Goal: Task Accomplishment & Management: Use online tool/utility

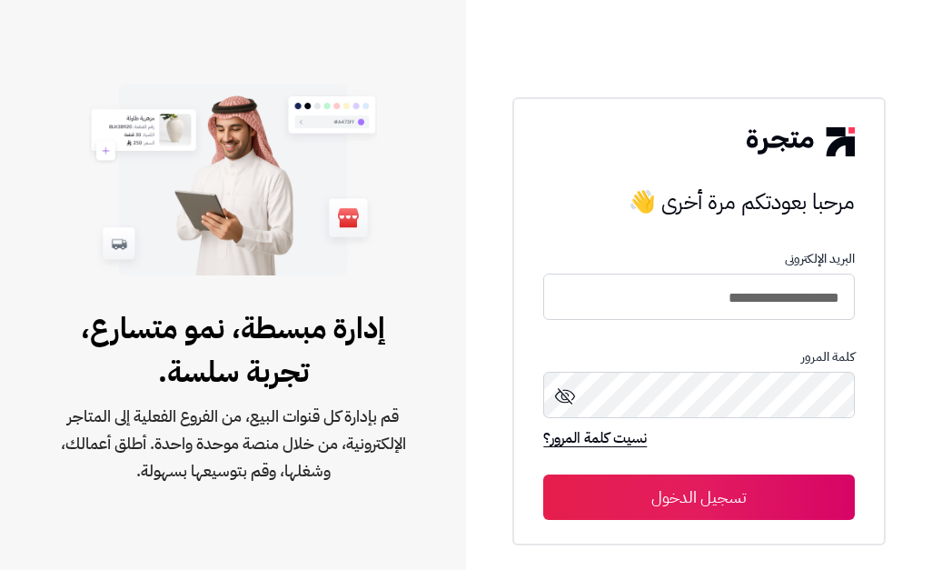
drag, startPoint x: 189, startPoint y: 494, endPoint x: 568, endPoint y: 400, distance: 390.4
click at [189, 494] on div "إدارة مبسطة، نمو متسارع، تجربة سلسة. قم بإدارة كل قنوات البيع، من الفروع الفعلي…" at bounding box center [233, 395] width 448 height 211
click at [725, 493] on button "تسجيل الدخول" at bounding box center [698, 496] width 311 height 45
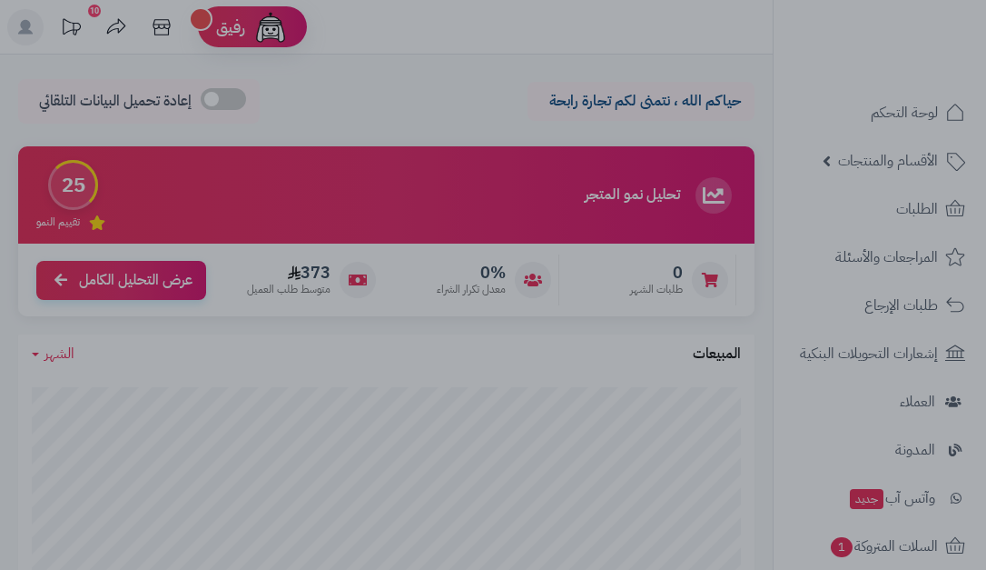
click at [22, 480] on div at bounding box center [493, 285] width 986 height 570
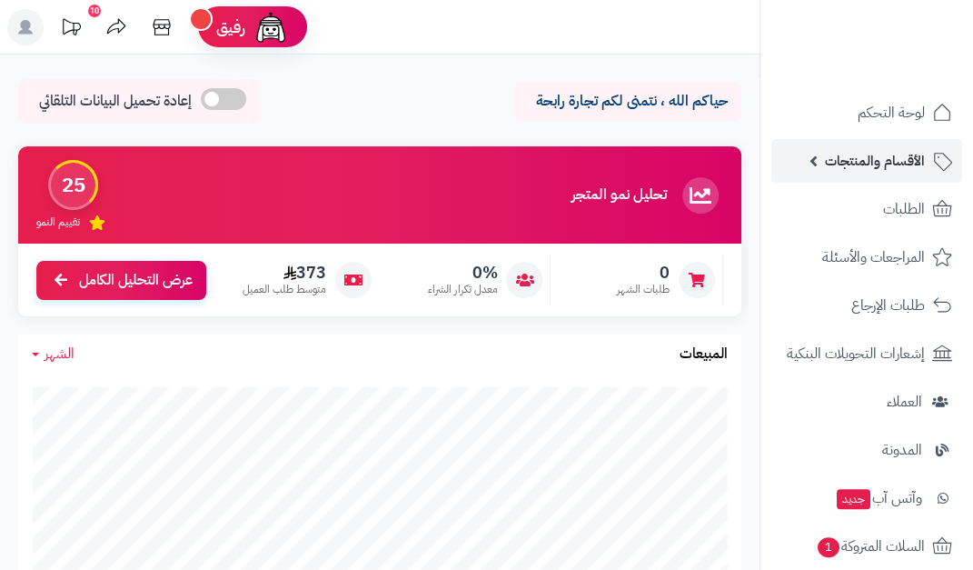
click at [903, 166] on span "الأقسام والمنتجات" at bounding box center [875, 160] width 100 height 25
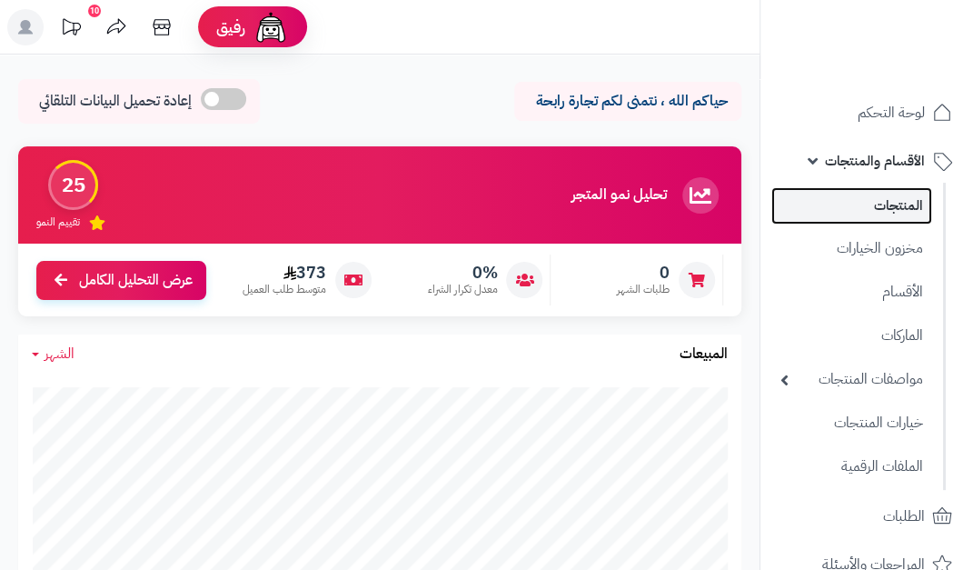
click at [850, 204] on link "المنتجات" at bounding box center [851, 205] width 161 height 37
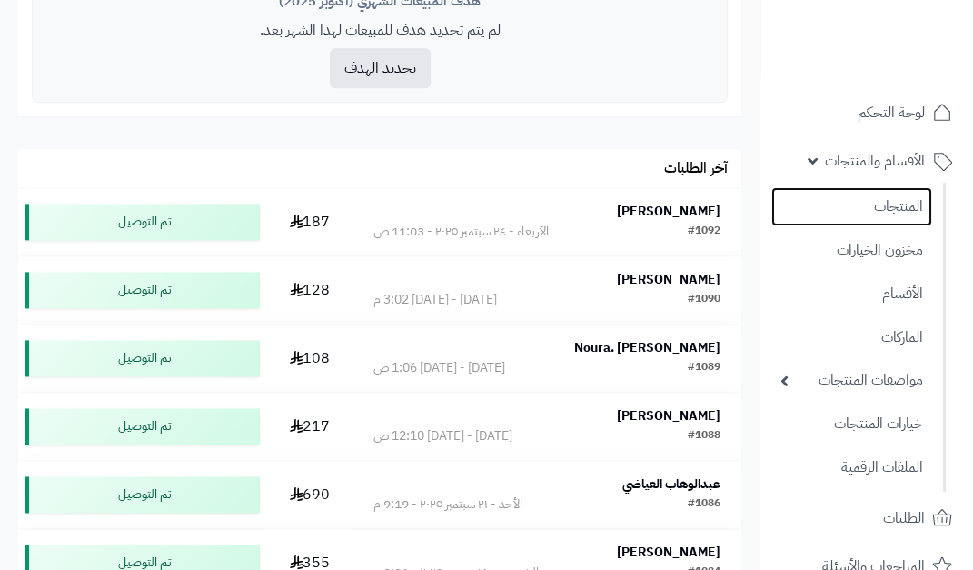
scroll to position [1181, 0]
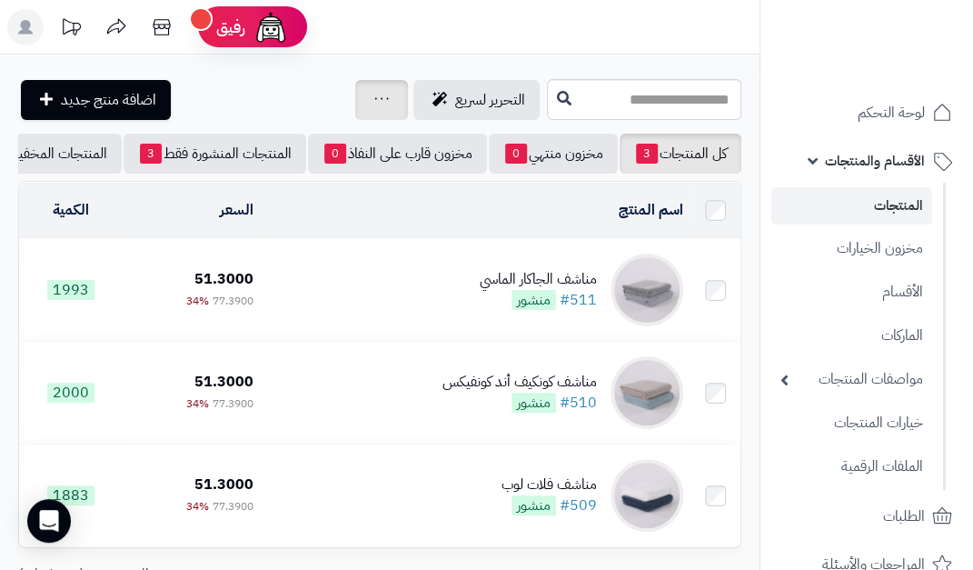
click at [355, 118] on div "جرد مخزون المنتجات جرد مخزون الخيارات فقط تعديل أسعار المنتجات الملصقات تصدير ا…" at bounding box center [381, 100] width 53 height 40
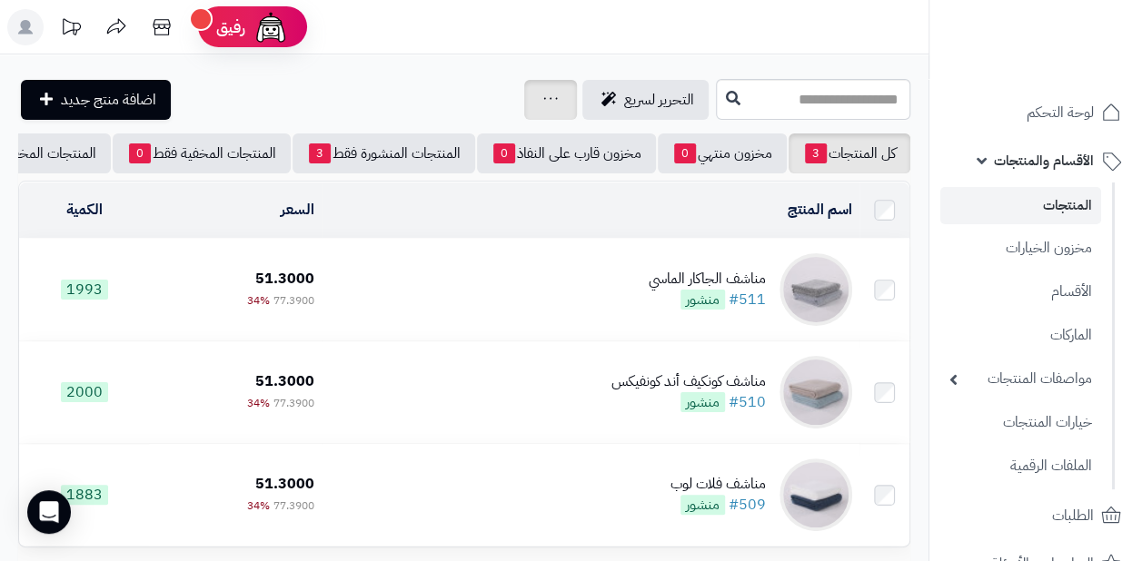
click at [524, 97] on div "جرد مخزون المنتجات جرد مخزون الخيارات فقط تعديل أسعار المنتجات الملصقات تصدير ا…" at bounding box center [550, 100] width 53 height 40
click at [543, 101] on icon at bounding box center [550, 99] width 15 height 12
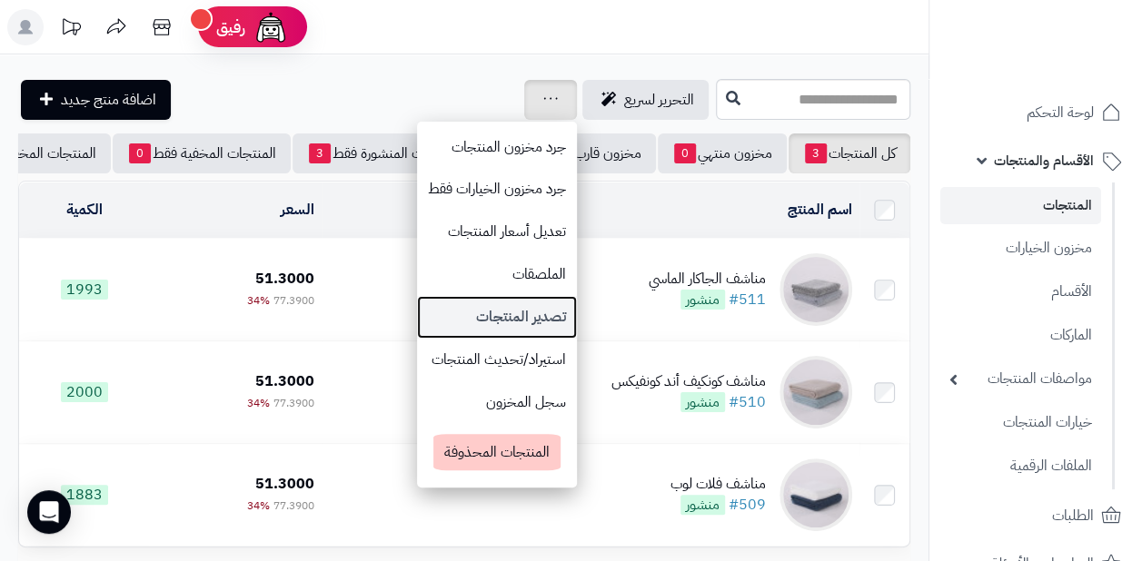
click at [425, 322] on link "تصدير المنتجات" at bounding box center [497, 317] width 160 height 43
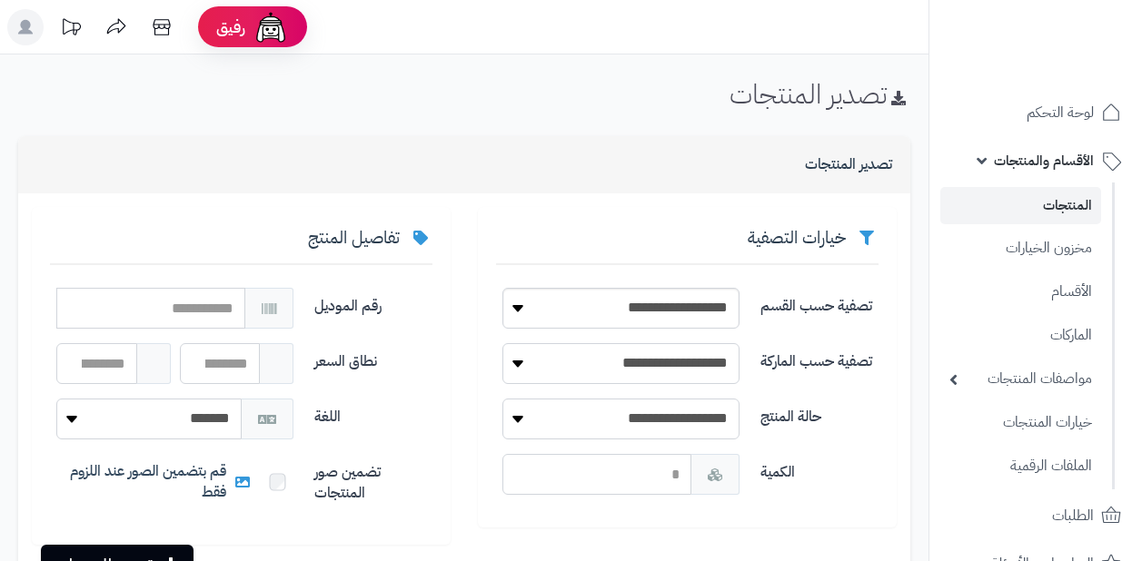
click at [530, 303] on select "**********" at bounding box center [620, 308] width 237 height 41
click at [893, 425] on div "**********" at bounding box center [687, 367] width 419 height 321
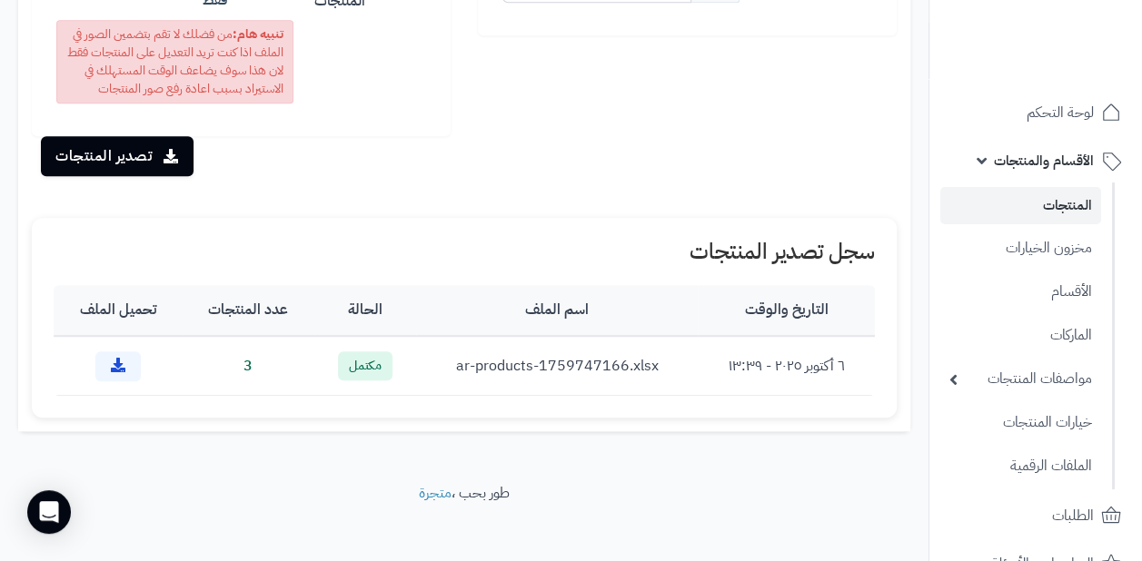
scroll to position [504, 0]
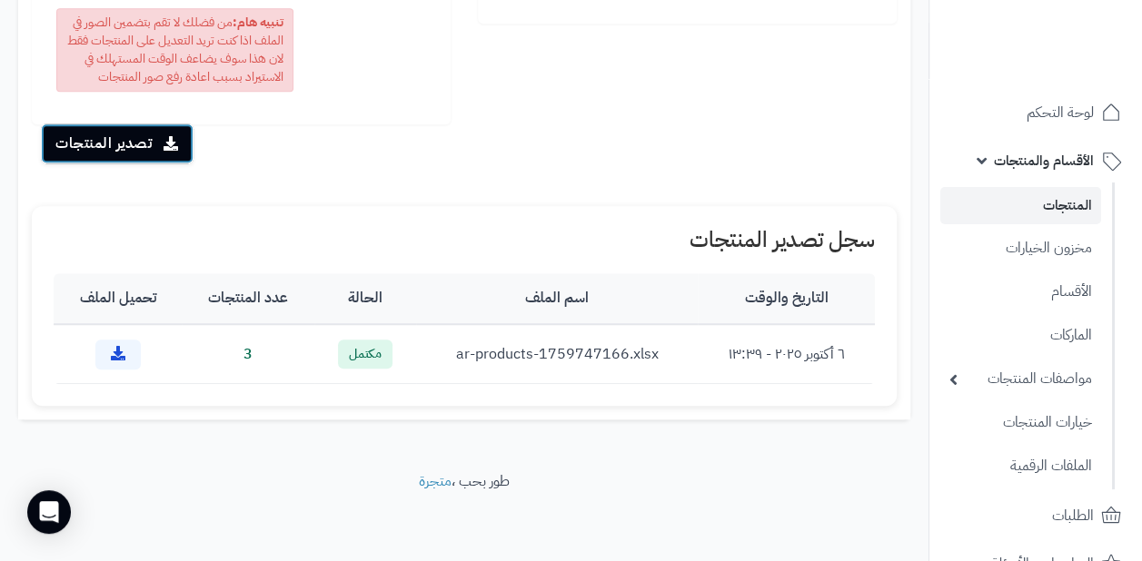
click at [165, 143] on icon "submit" at bounding box center [170, 143] width 15 height 15
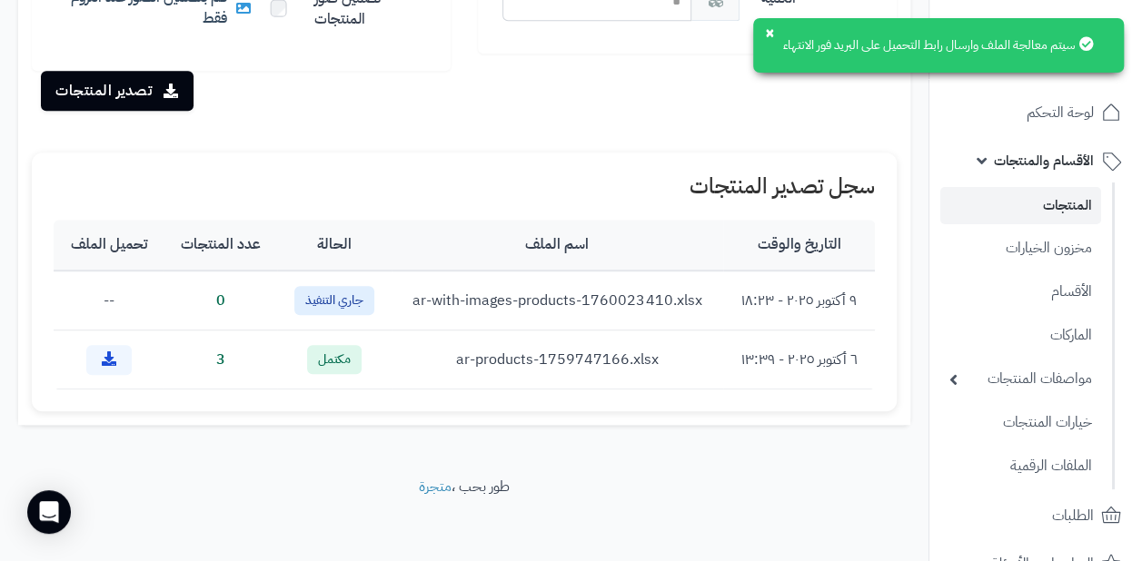
scroll to position [480, 0]
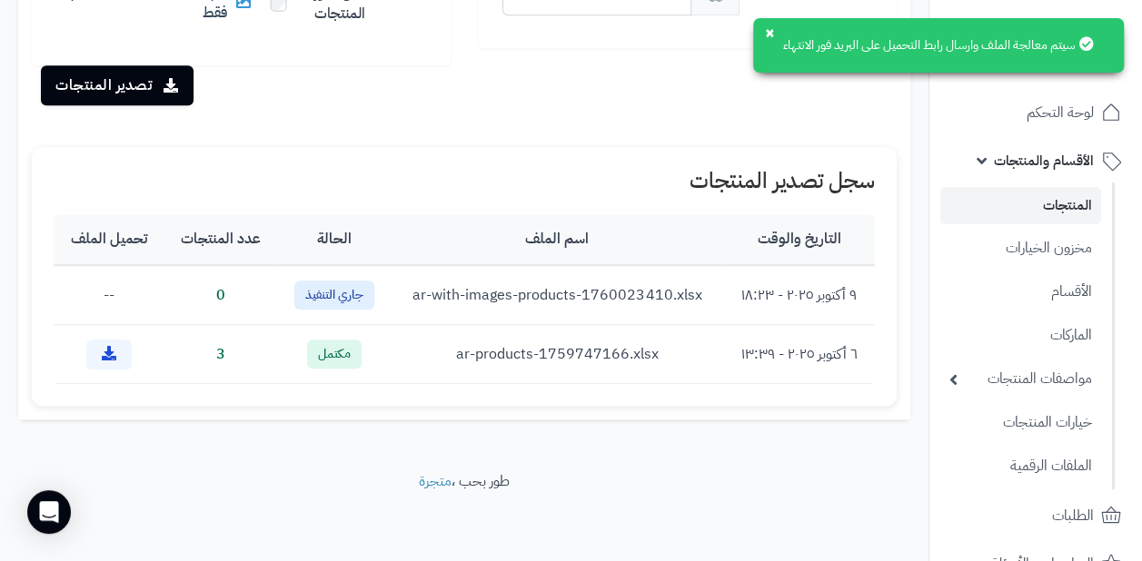
drag, startPoint x: 1043, startPoint y: 370, endPoint x: 563, endPoint y: 518, distance: 501.9
click at [563, 518] on footer "طور بحب ، متجرة" at bounding box center [464, 516] width 928 height 91
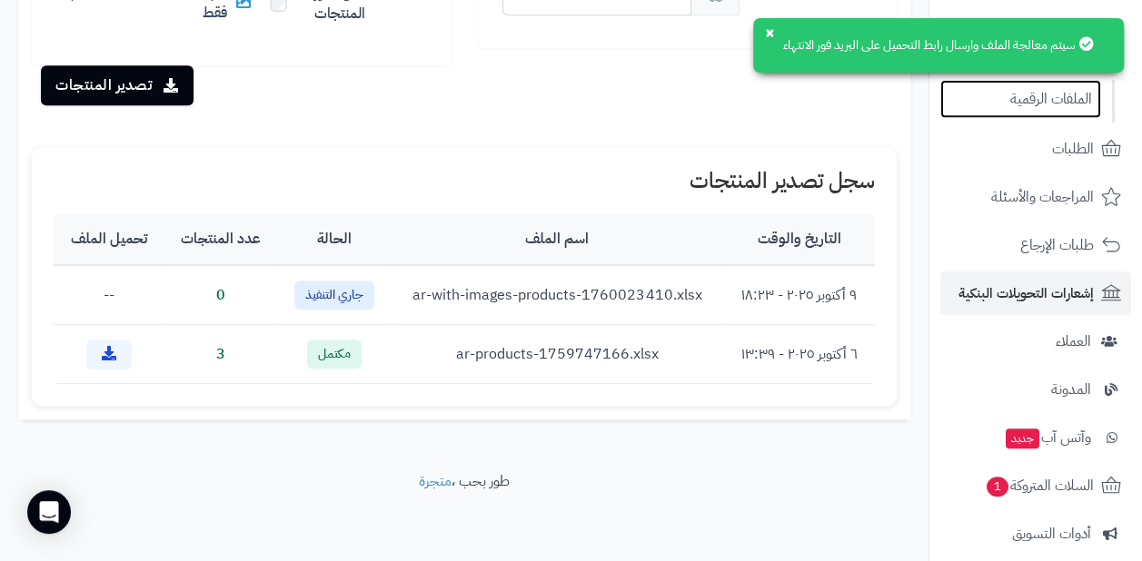
scroll to position [454, 0]
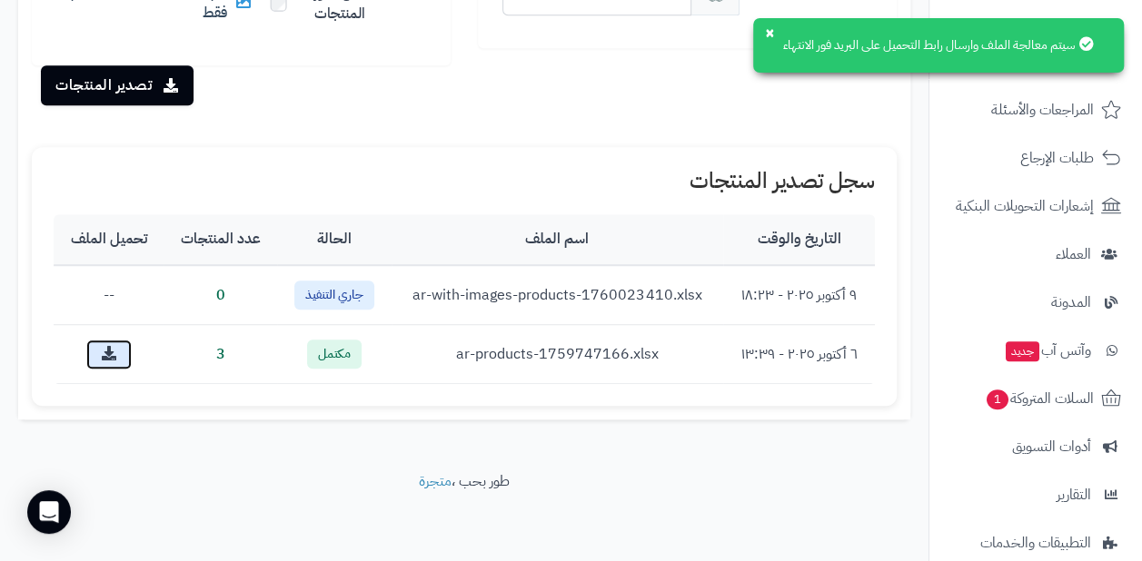
click at [114, 358] on icon at bounding box center [109, 353] width 15 height 15
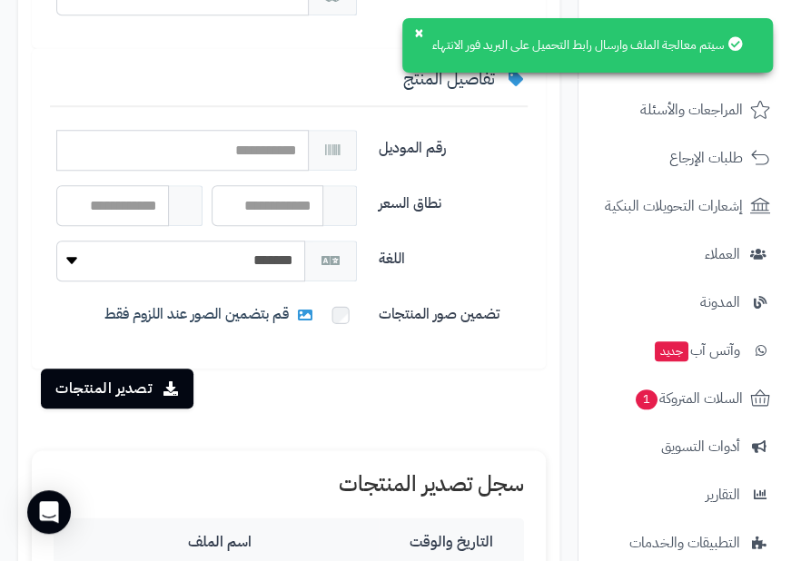
click at [508, 259] on label "اللغة" at bounding box center [453, 255] width 164 height 29
click at [415, 38] on button "×" at bounding box center [418, 32] width 15 height 15
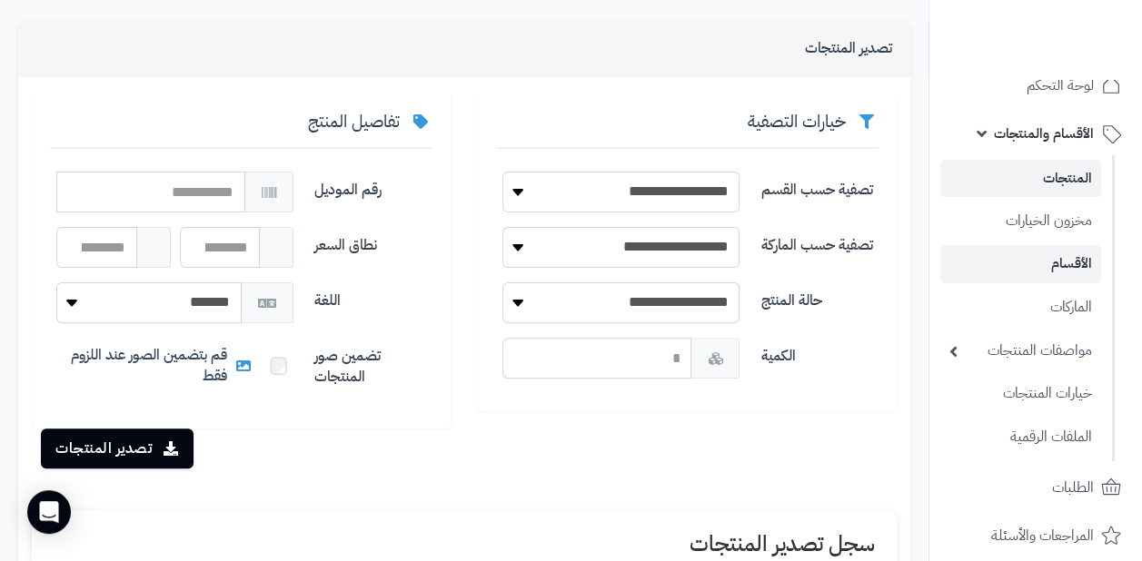
scroll to position [0, 0]
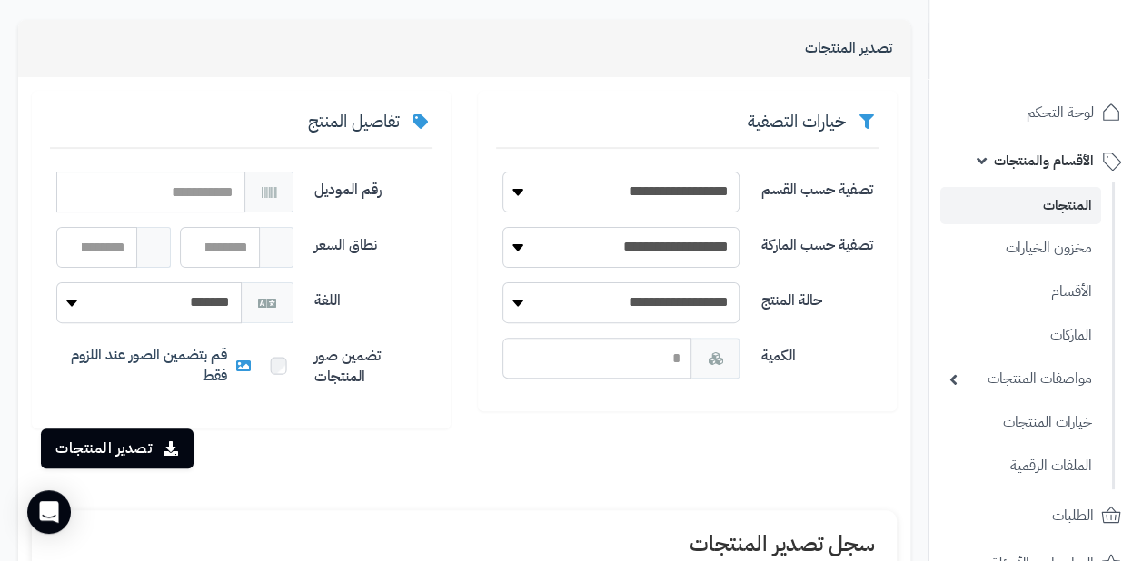
click at [1045, 203] on link "المنتجات" at bounding box center [1020, 205] width 161 height 37
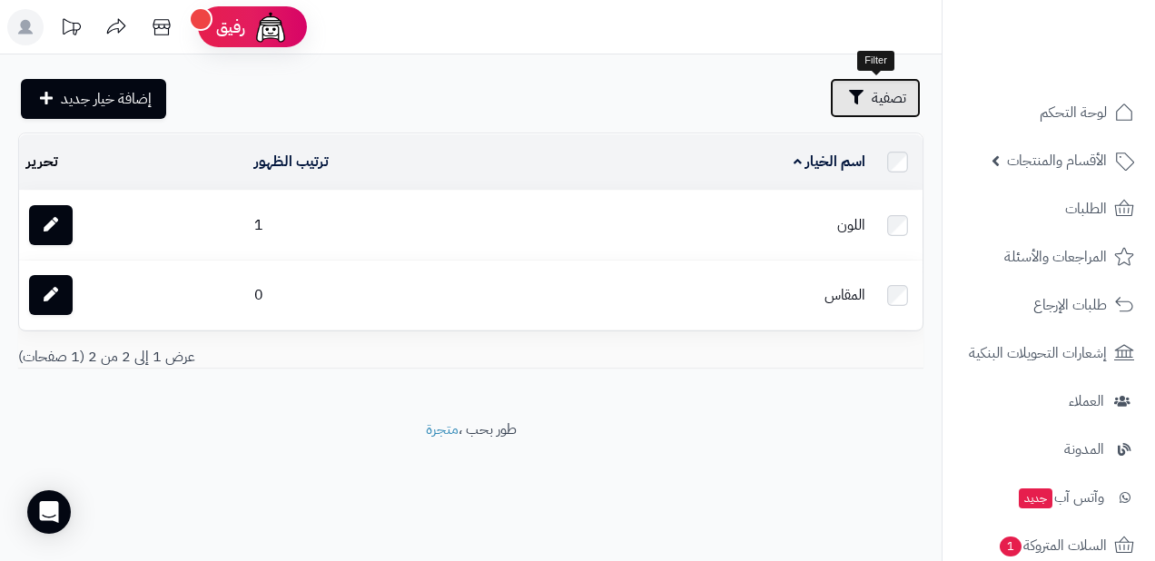
click at [888, 105] on span "تصفية" at bounding box center [889, 98] width 35 height 22
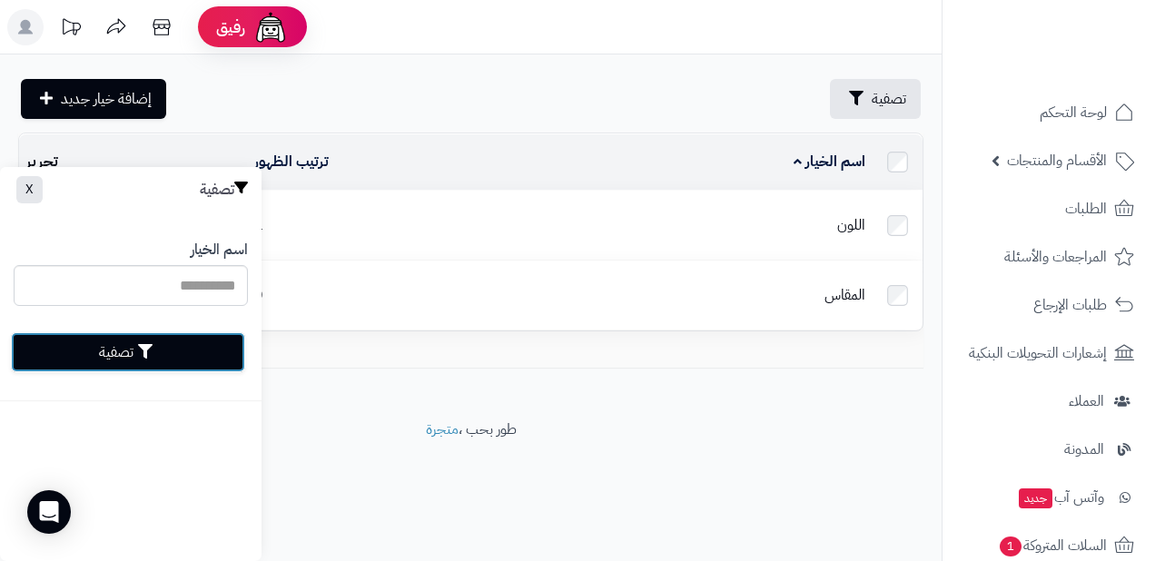
click at [45, 365] on button "تصفية" at bounding box center [128, 352] width 234 height 40
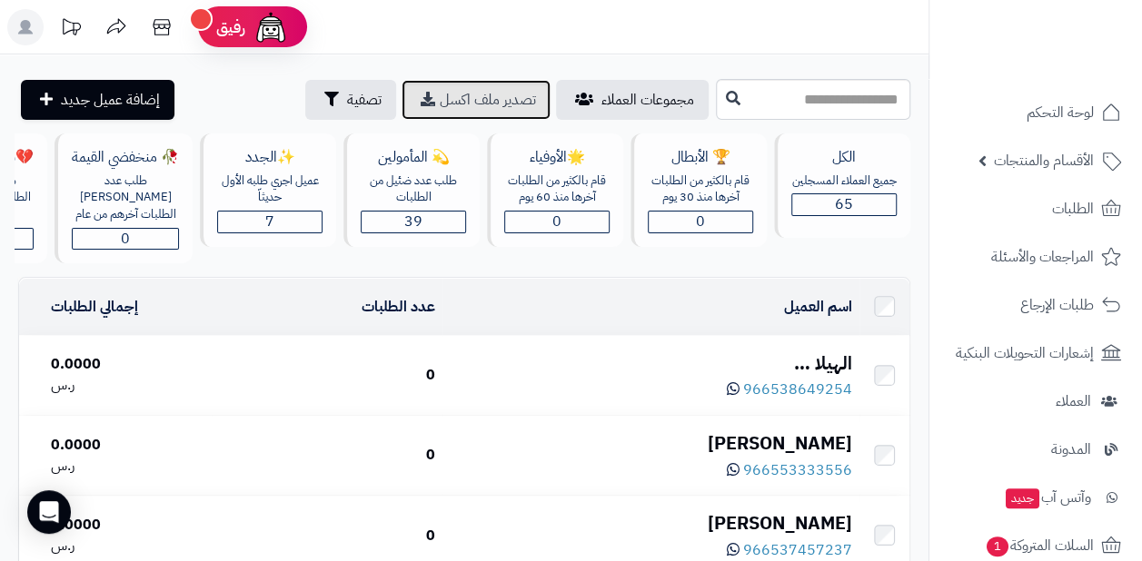
click at [440, 98] on span "تصدير ملف اكسل" at bounding box center [488, 100] width 96 height 22
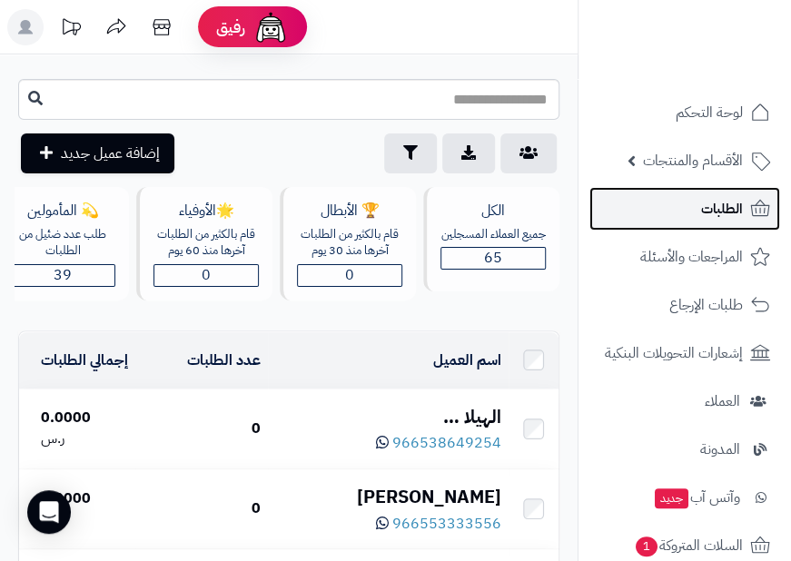
click at [667, 219] on link "الطلبات" at bounding box center [684, 209] width 191 height 44
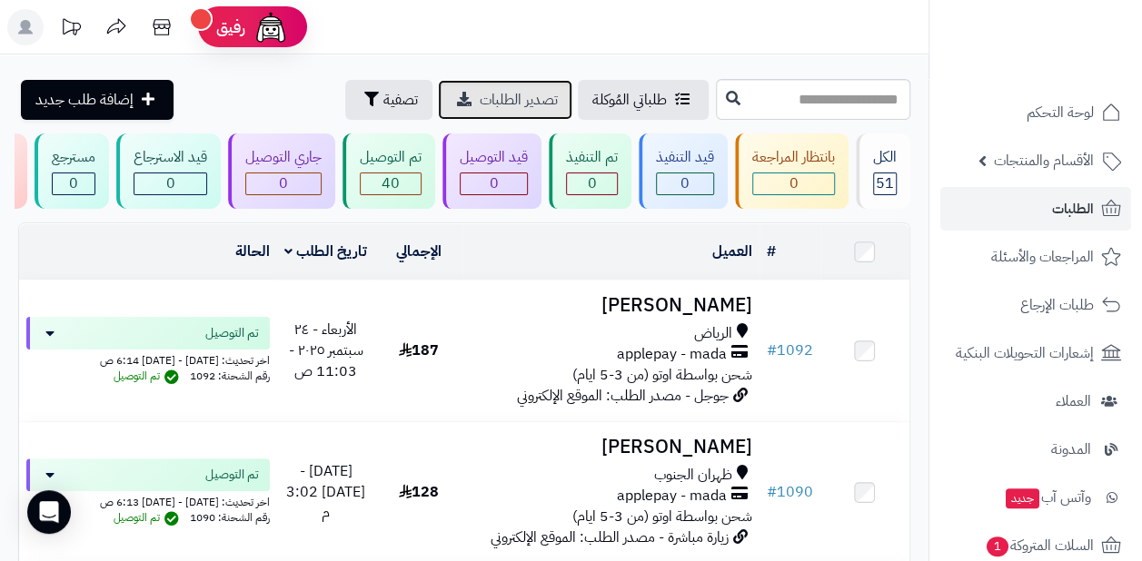
click at [480, 97] on span "تصدير الطلبات" at bounding box center [519, 100] width 78 height 22
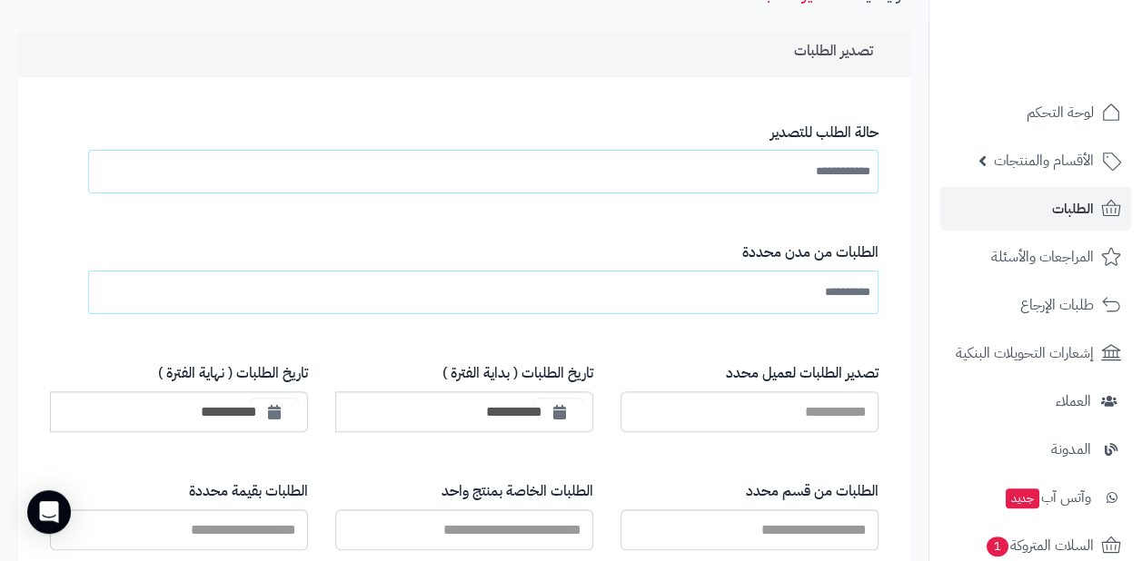
scroll to position [182, 0]
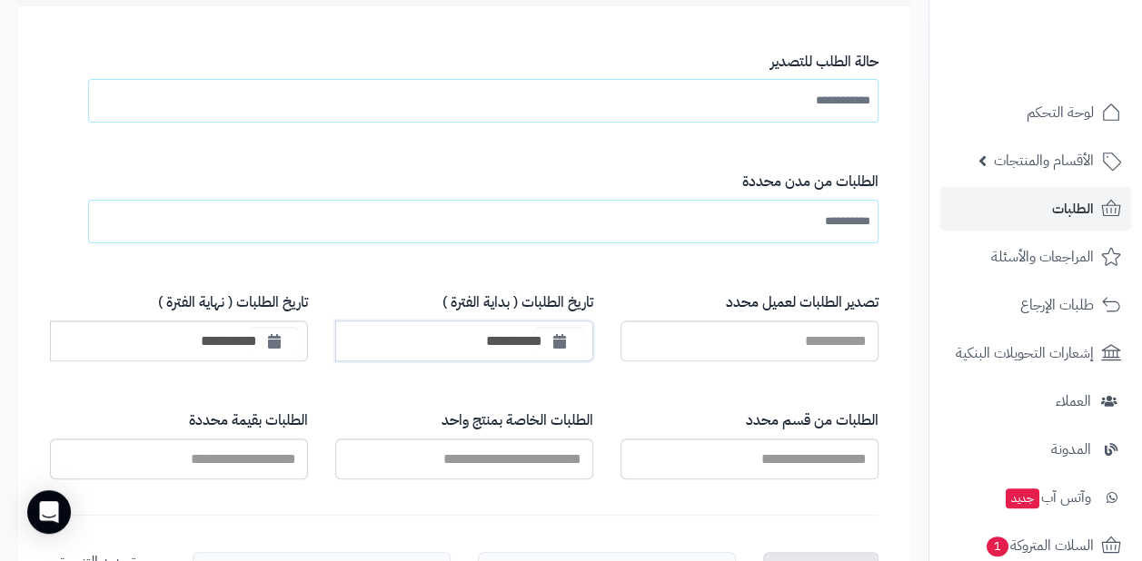
click at [510, 343] on input "**********" at bounding box center [464, 341] width 258 height 41
click at [556, 339] on icon "button" at bounding box center [559, 340] width 13 height 15
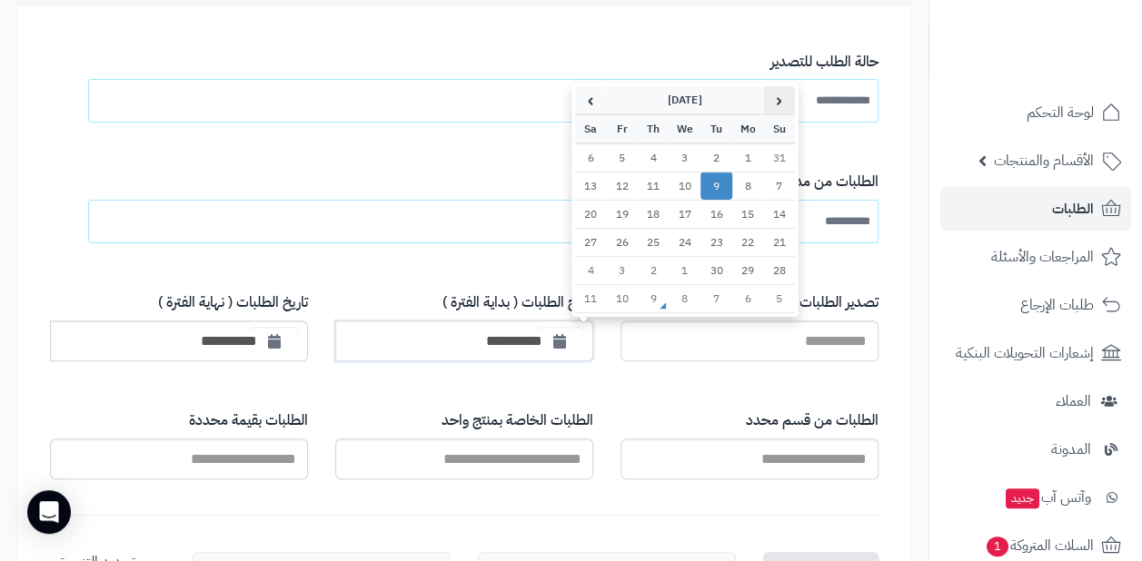
click at [768, 93] on th "‹" at bounding box center [779, 100] width 32 height 28
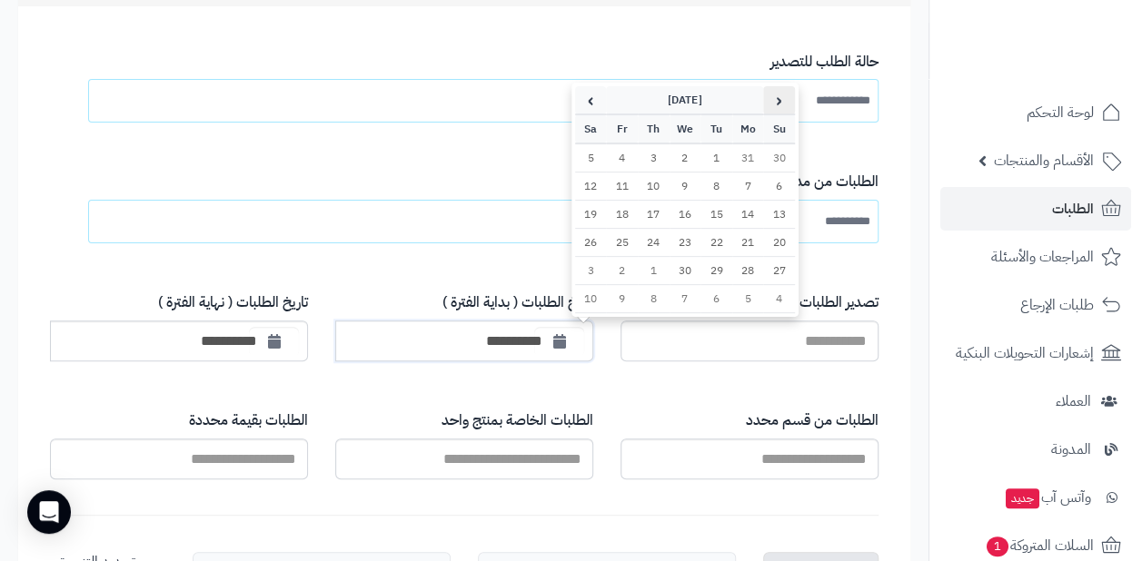
click at [768, 96] on th "‹" at bounding box center [779, 100] width 32 height 28
click at [774, 107] on th "‹" at bounding box center [779, 100] width 32 height 28
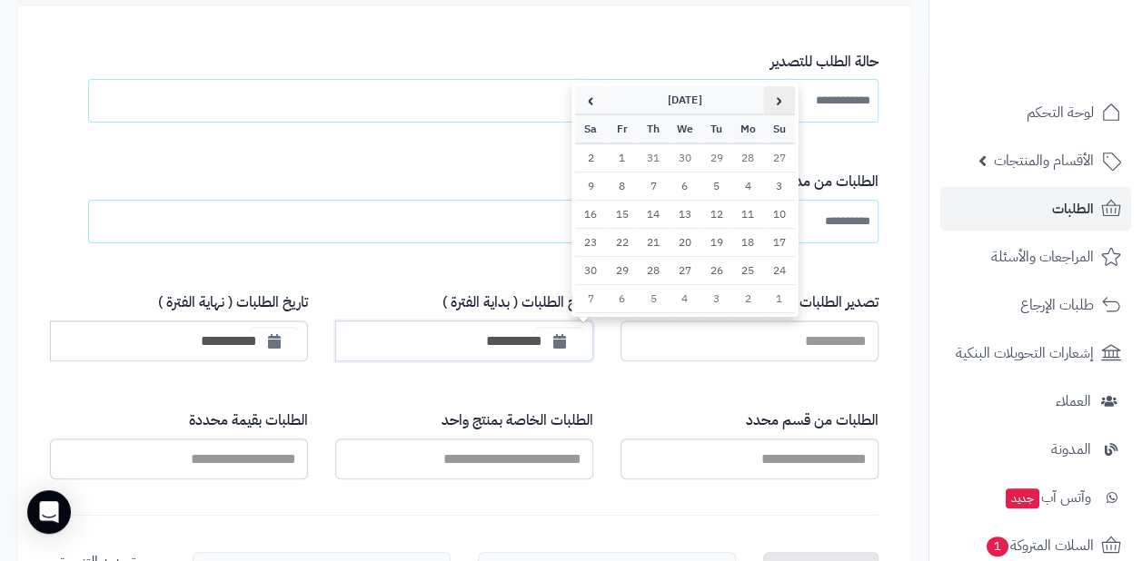
click at [774, 107] on th "‹" at bounding box center [779, 100] width 32 height 28
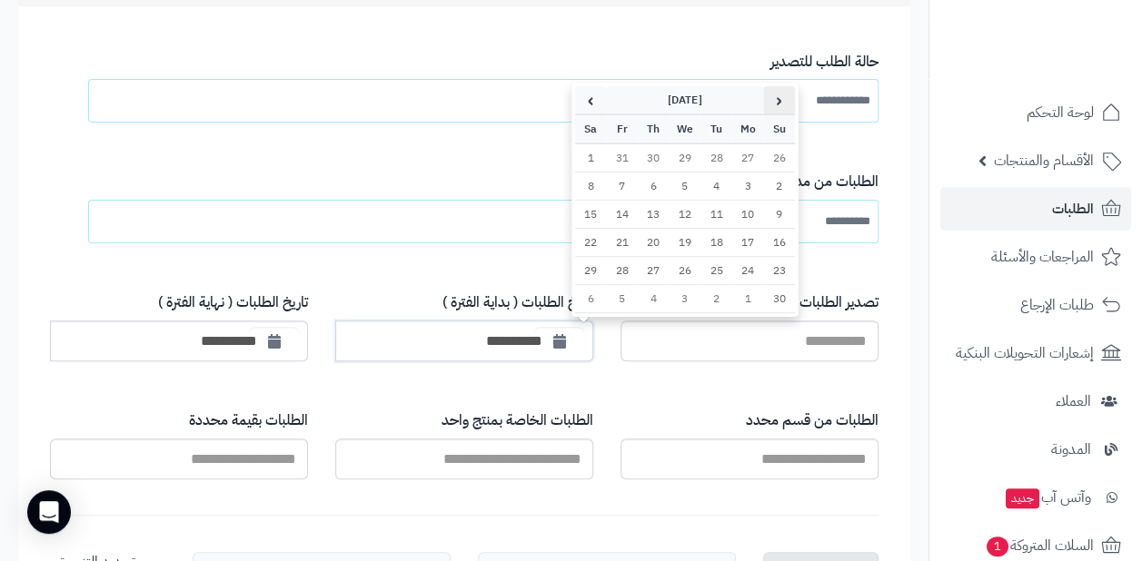
click at [774, 107] on th "‹" at bounding box center [779, 100] width 32 height 28
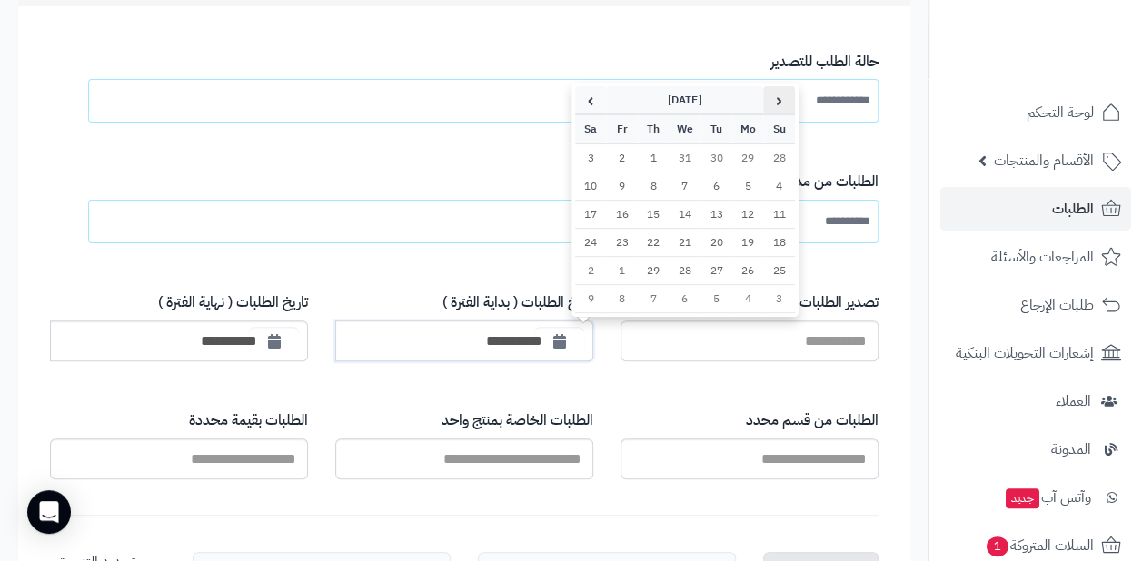
click at [774, 107] on th "‹" at bounding box center [779, 100] width 32 height 28
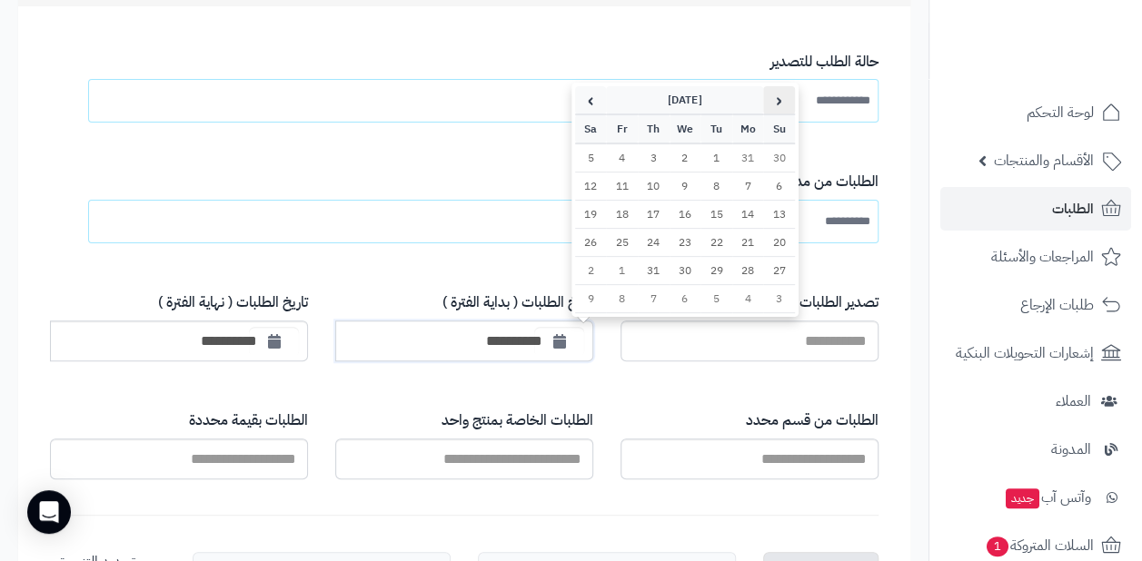
click at [774, 107] on th "‹" at bounding box center [779, 100] width 32 height 28
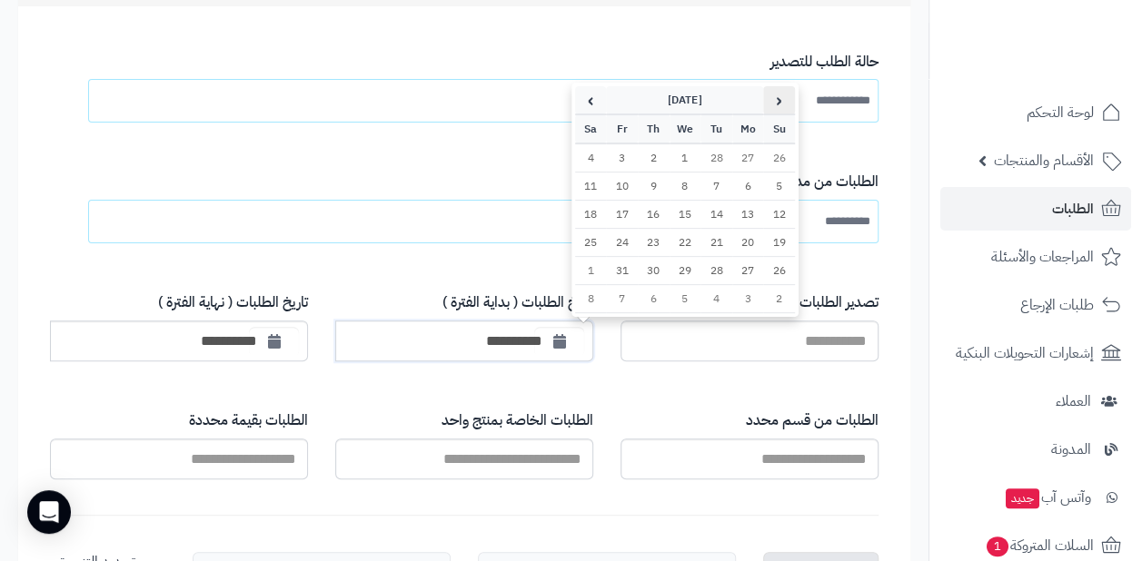
click at [774, 107] on th "‹" at bounding box center [779, 100] width 32 height 28
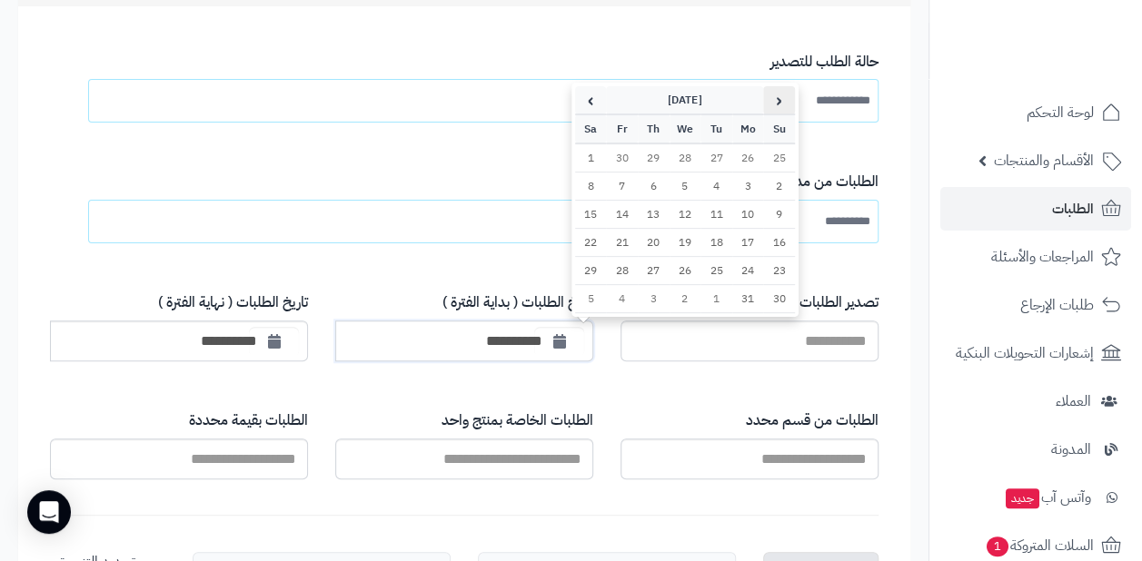
click at [774, 107] on th "‹" at bounding box center [779, 100] width 32 height 28
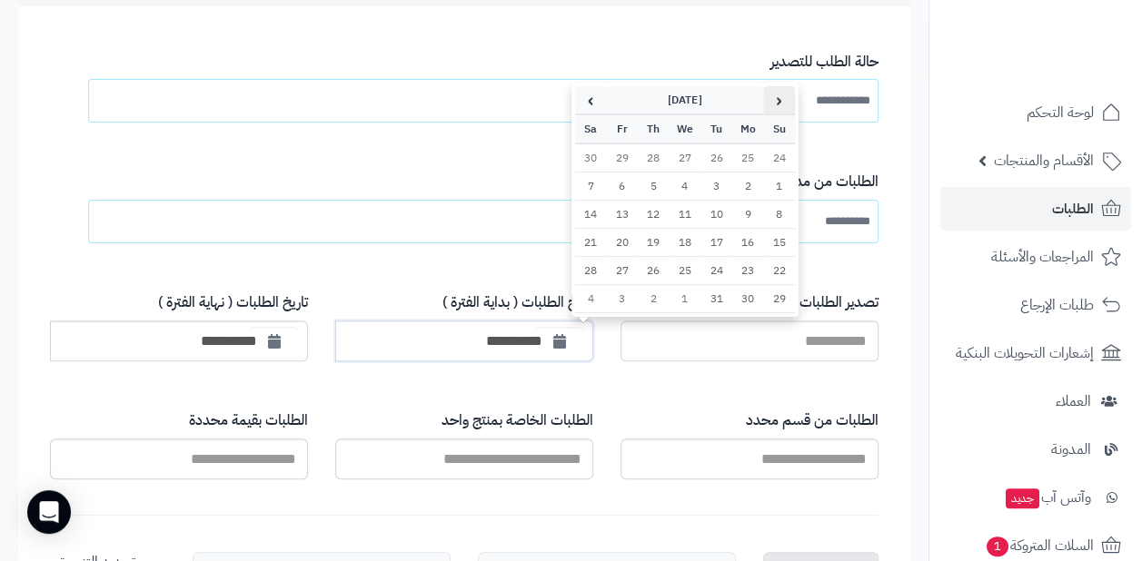
click at [774, 107] on th "‹" at bounding box center [779, 100] width 32 height 28
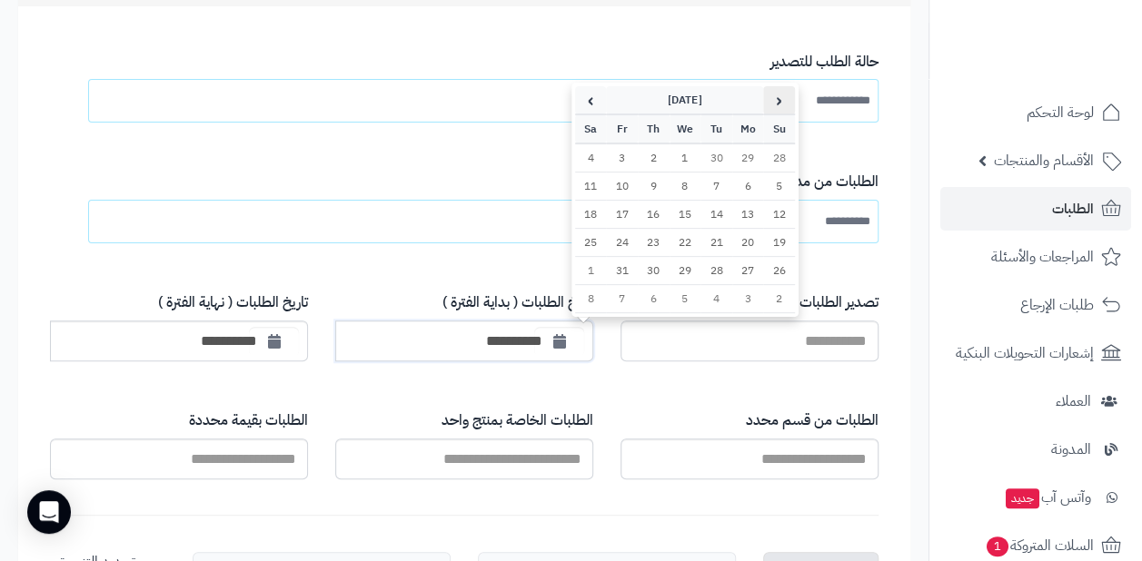
click at [774, 107] on th "‹" at bounding box center [779, 100] width 32 height 28
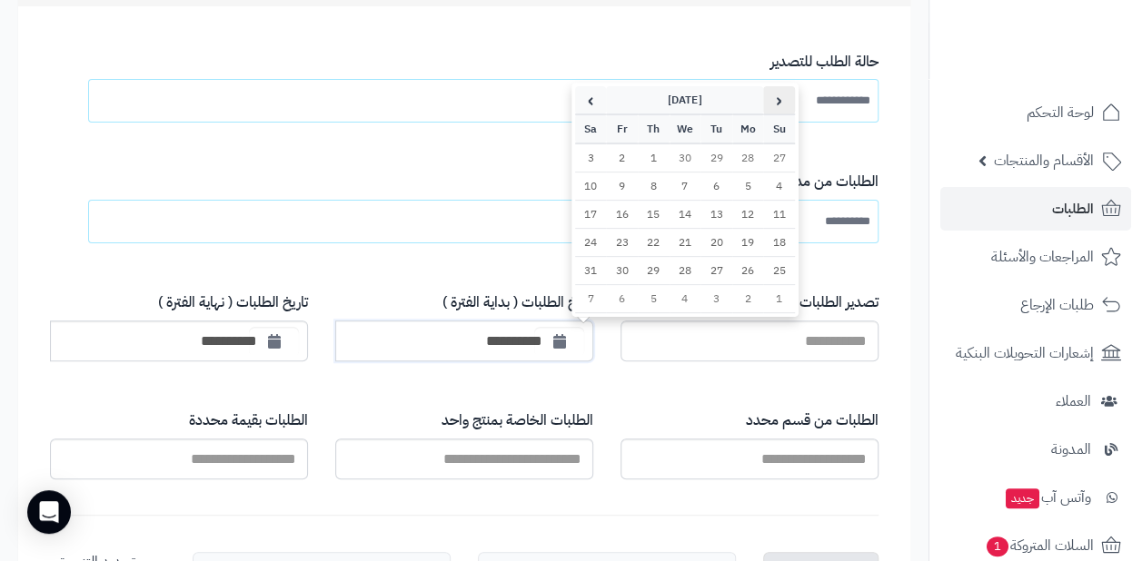
click at [774, 107] on th "‹" at bounding box center [779, 100] width 32 height 28
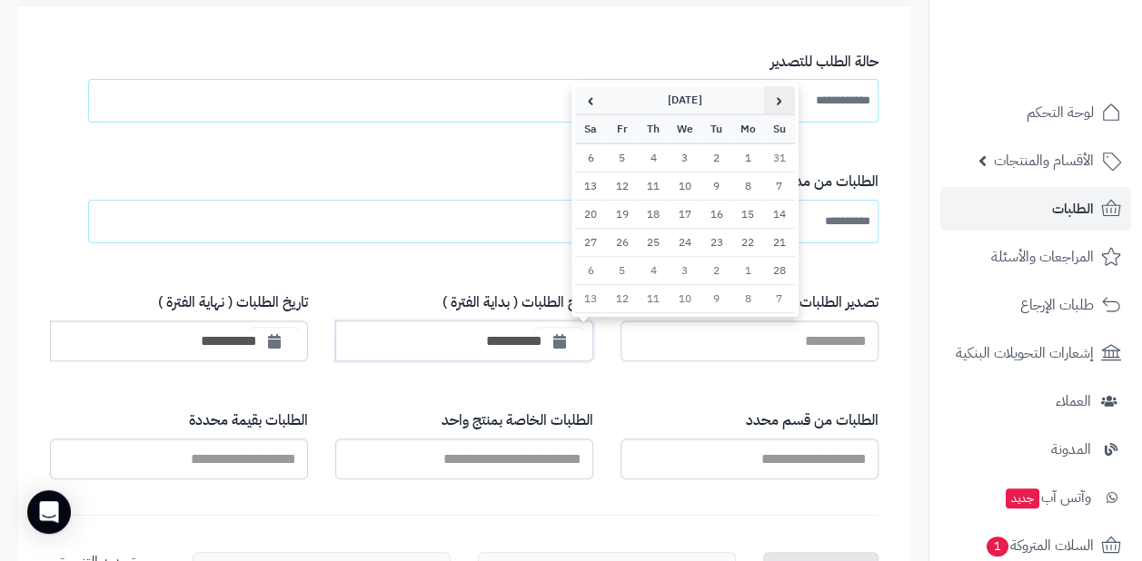
click at [774, 107] on th "‹" at bounding box center [779, 100] width 32 height 28
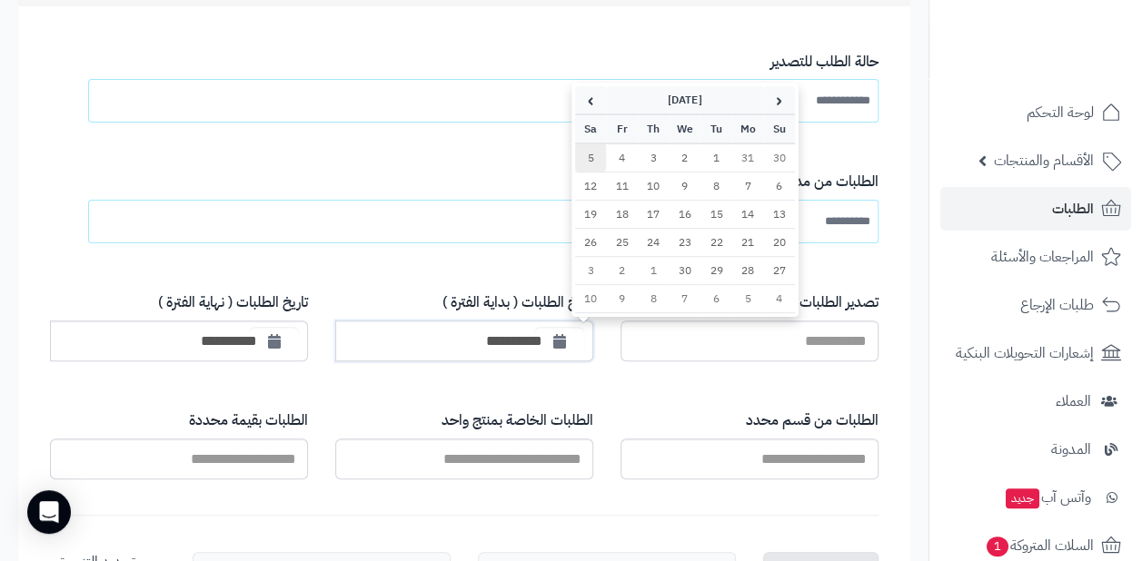
click at [596, 159] on td "5" at bounding box center [591, 158] width 32 height 29
type input "**********"
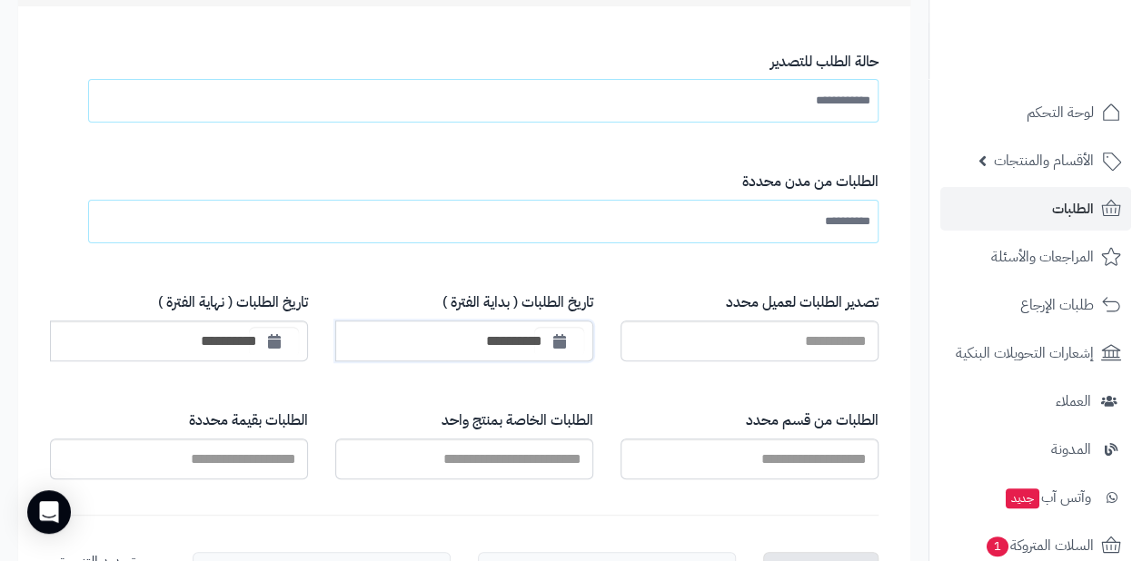
scroll to position [454, 0]
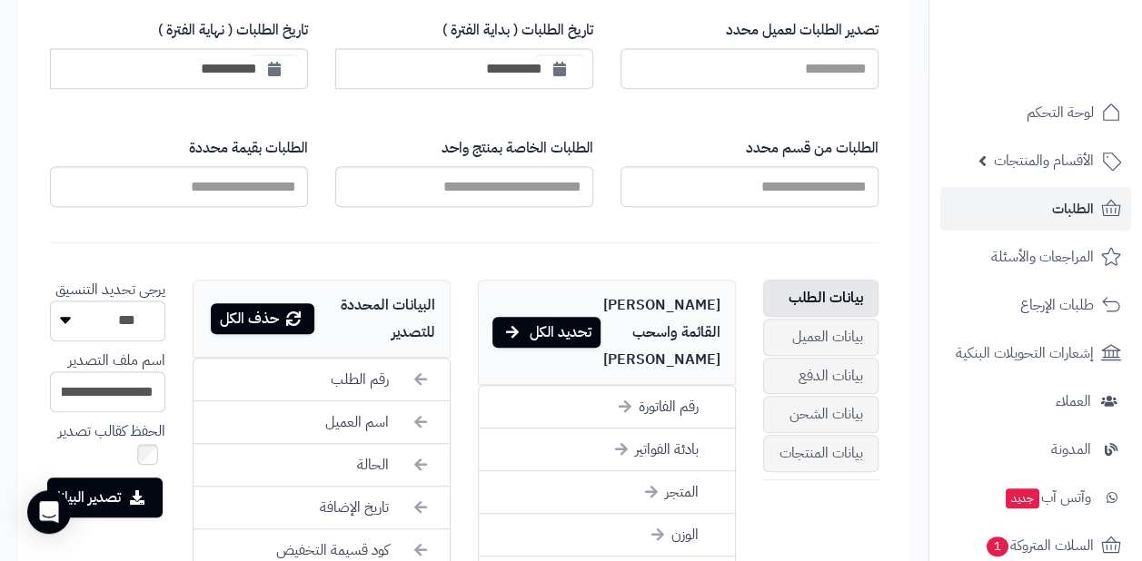
click at [569, 322] on div "تحديد الكل" at bounding box center [546, 332] width 108 height 31
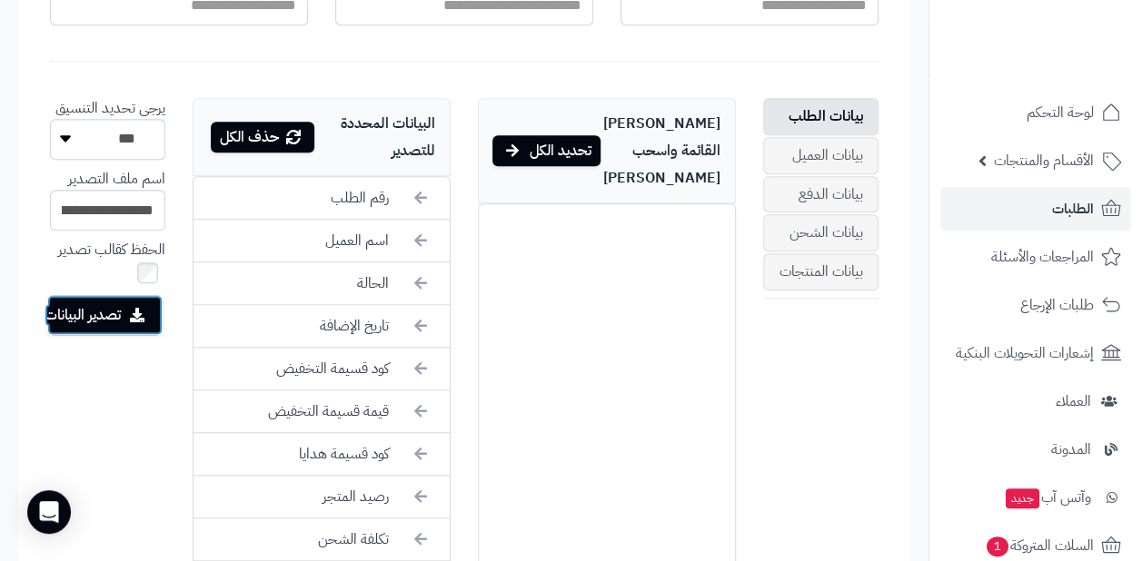
click at [76, 308] on button "تصدير البيانات" at bounding box center [104, 315] width 115 height 40
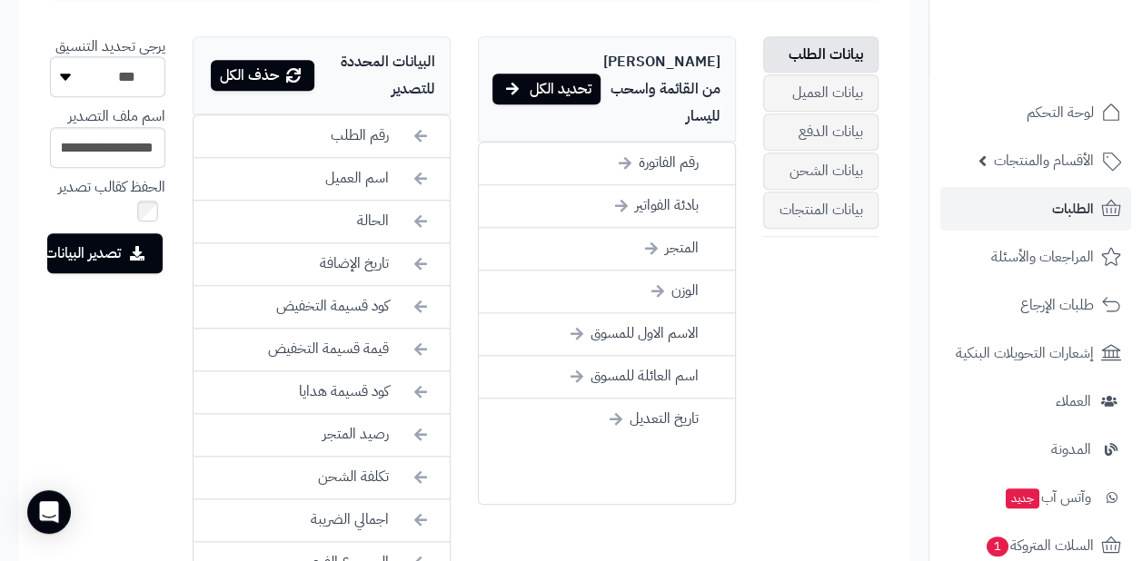
scroll to position [726, 0]
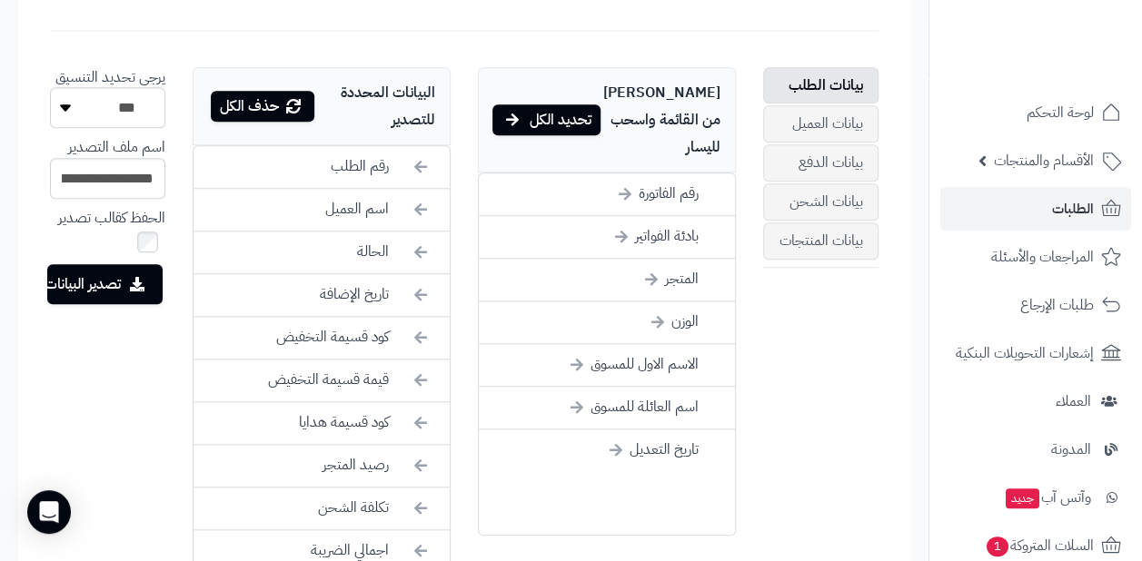
drag, startPoint x: 0, startPoint y: 421, endPoint x: 10, endPoint y: 373, distance: 48.3
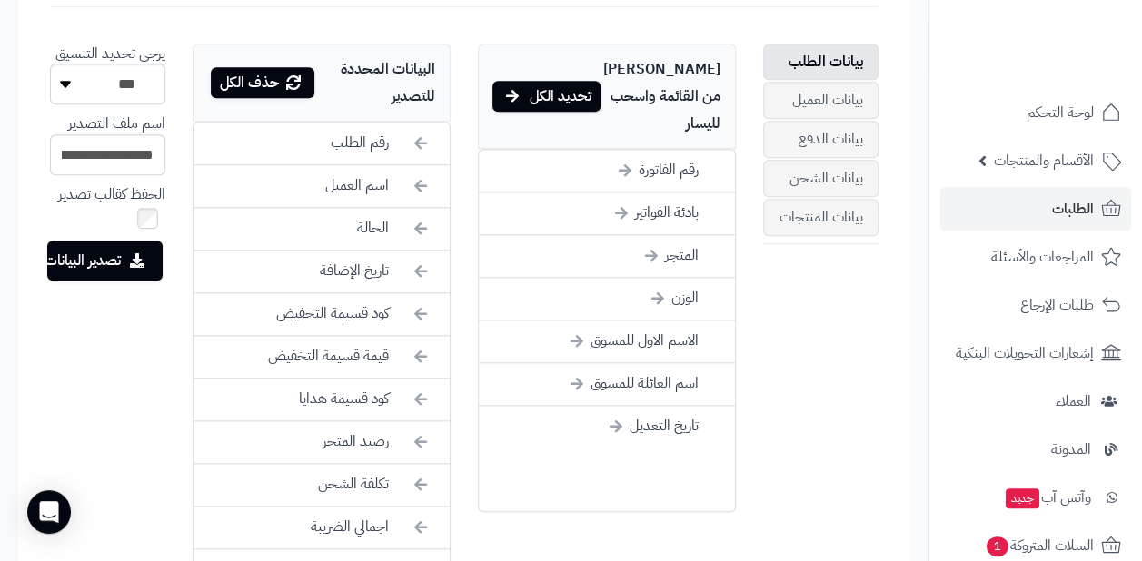
scroll to position [817, 0]
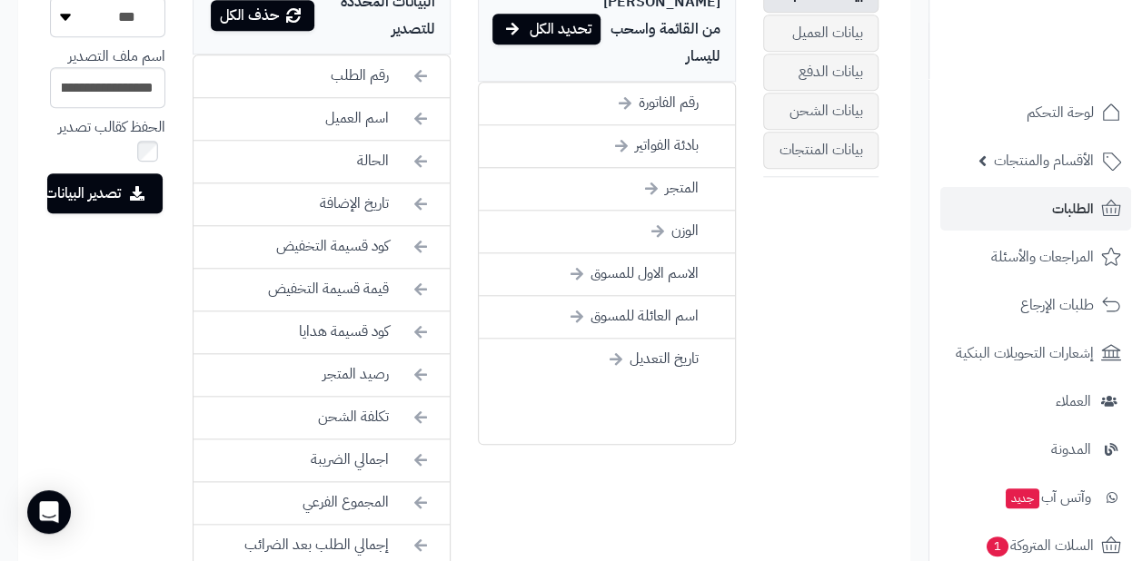
click at [81, 345] on div "بيانات الطلب بيانات العميل بيانات الدفع بيانات الشحن بيانات المنتجات اختر من ال…" at bounding box center [464, 425] width 856 height 898
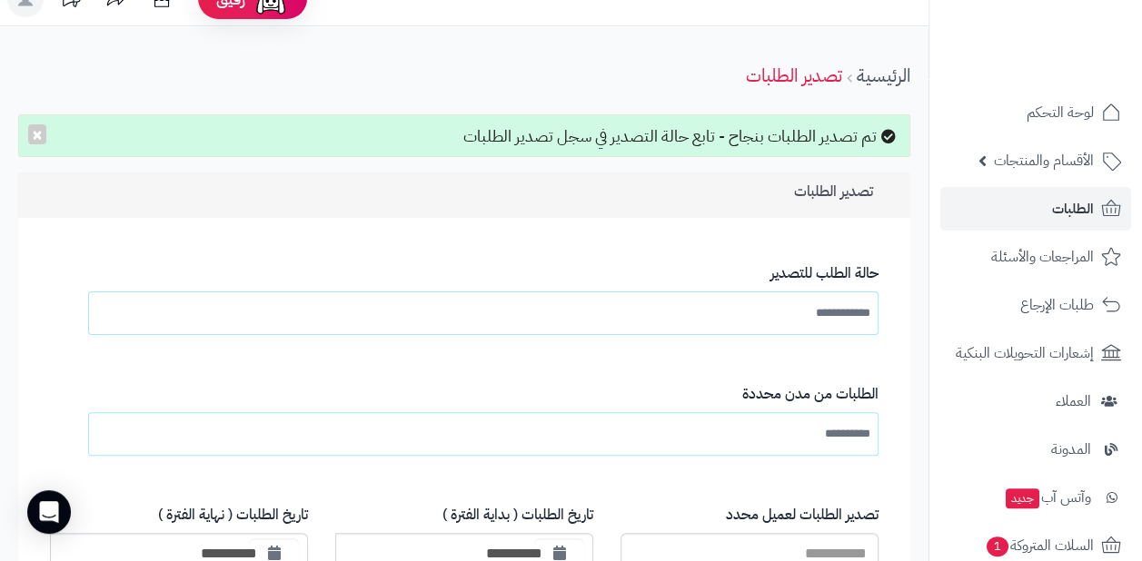
scroll to position [0, 0]
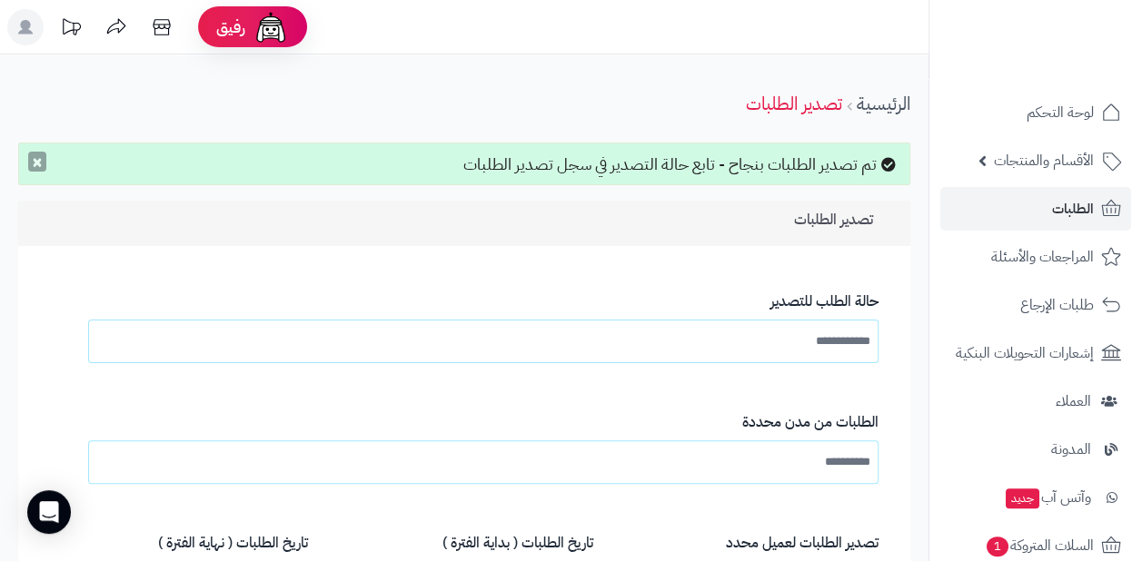
click at [42, 160] on button "×" at bounding box center [37, 162] width 18 height 20
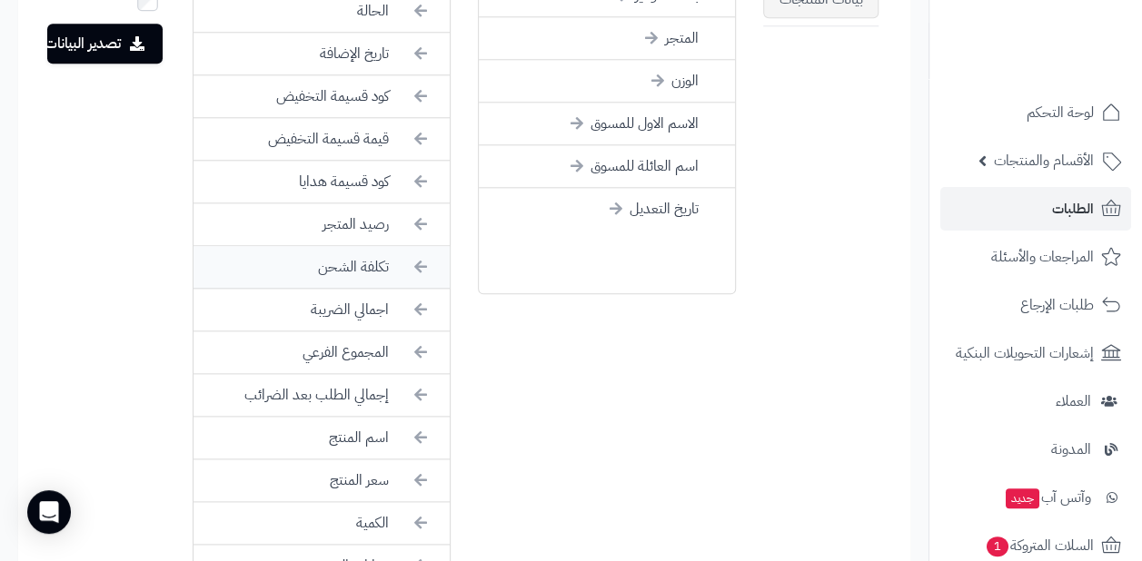
scroll to position [545, 0]
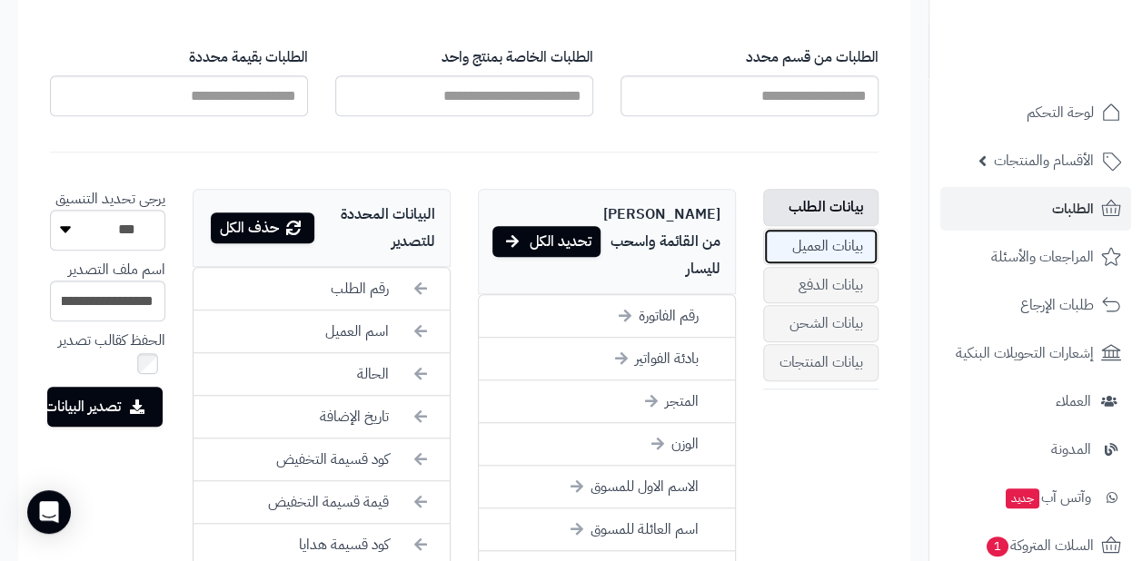
click at [805, 238] on link "بيانات العميل" at bounding box center [820, 246] width 115 height 37
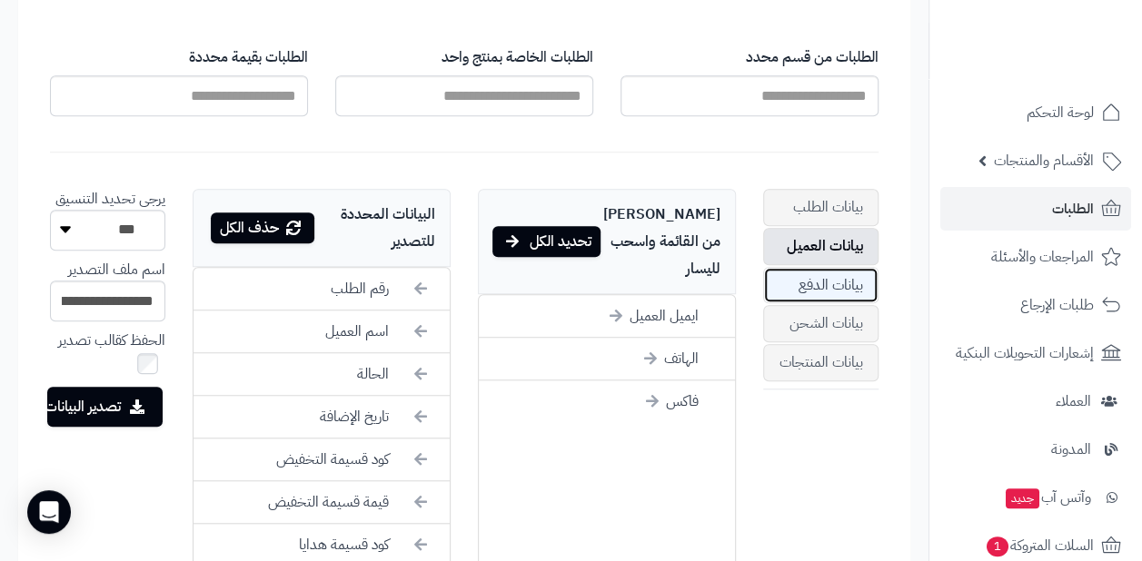
click at [804, 272] on link "بيانات الدفع" at bounding box center [820, 285] width 115 height 37
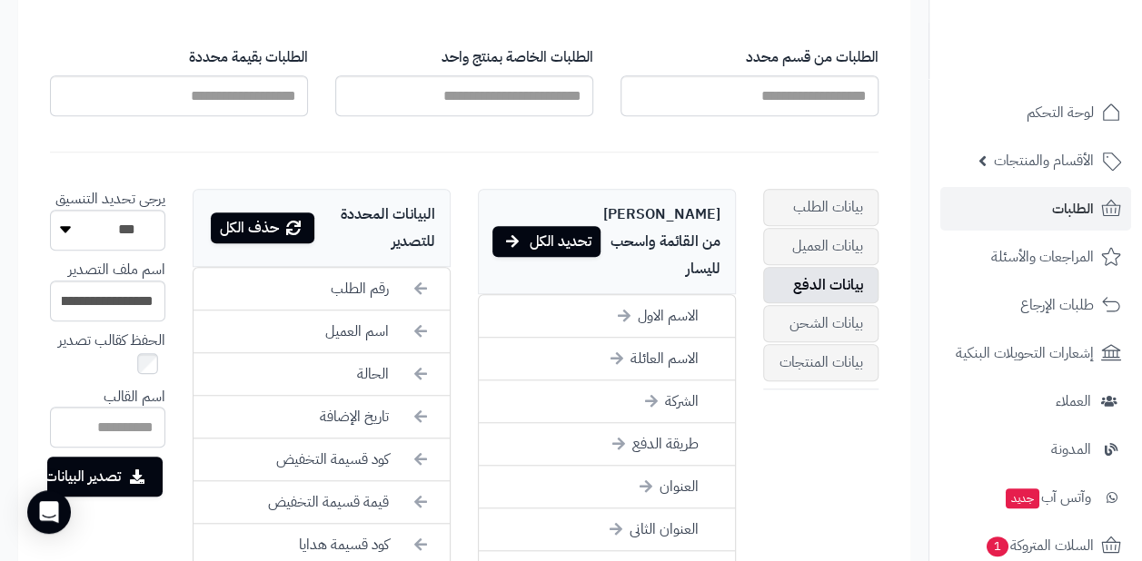
click at [150, 371] on li "الحفظ كقالب تصدير" at bounding box center [107, 354] width 115 height 47
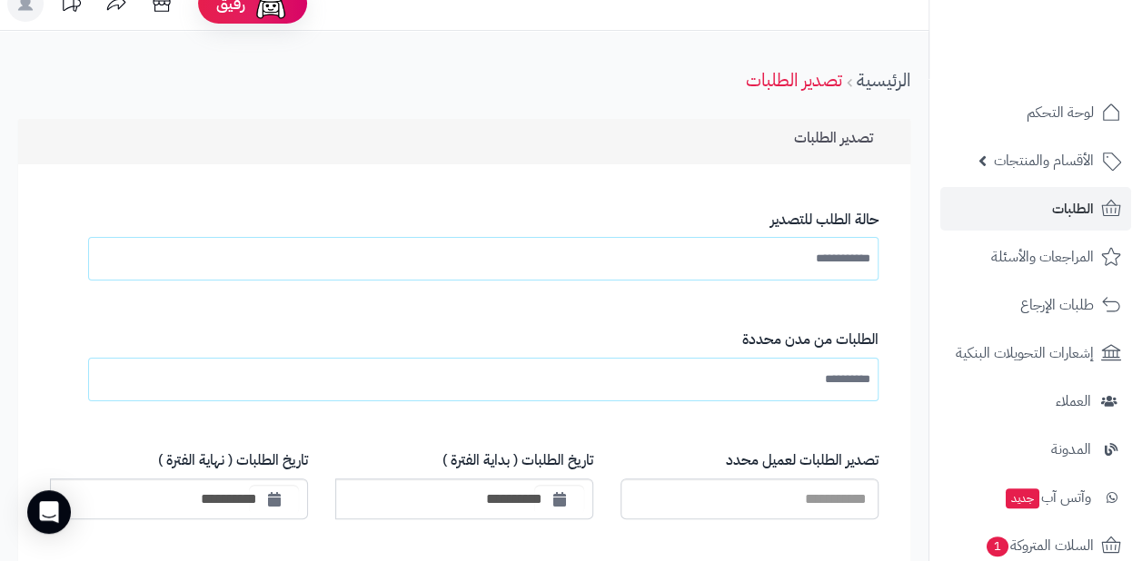
scroll to position [0, 0]
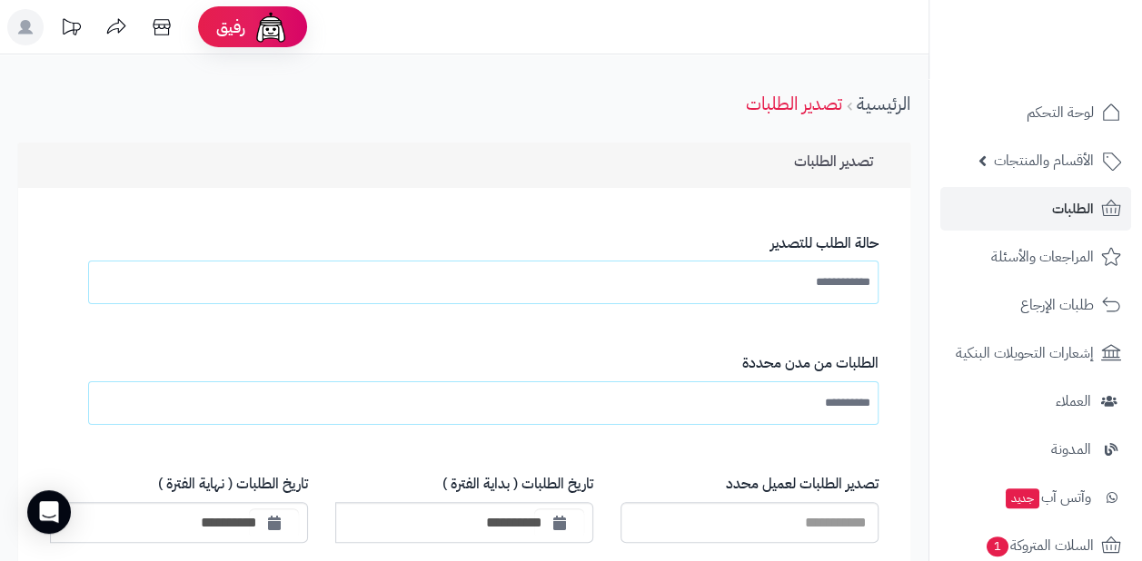
click at [816, 285] on input "**********" at bounding box center [834, 282] width 74 height 33
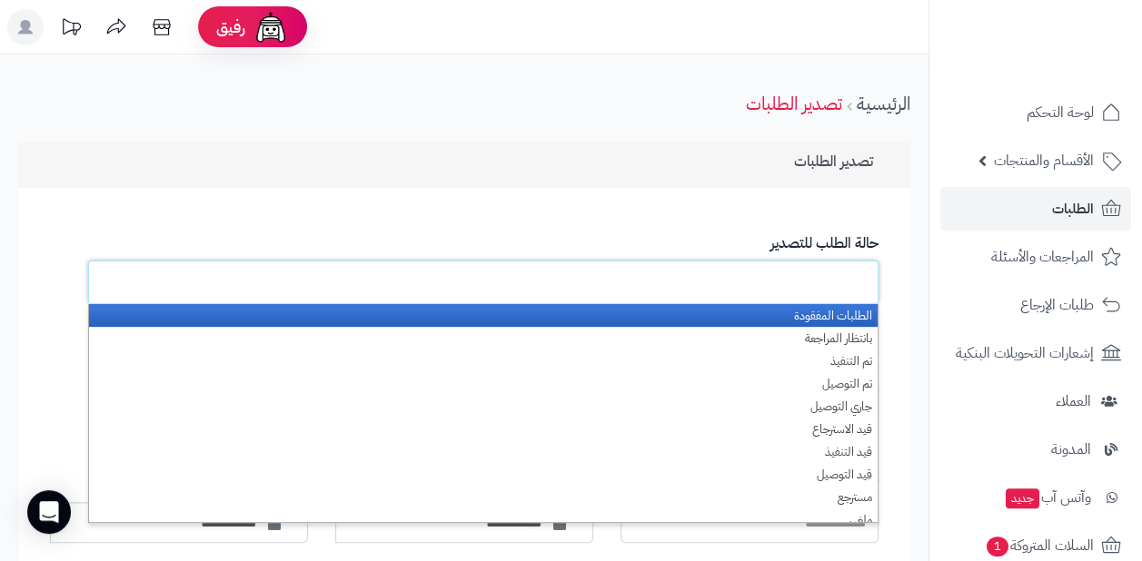
click at [670, 233] on label "حالة الطلب للتصدير" at bounding box center [501, 243] width 758 height 21
type input "**********"
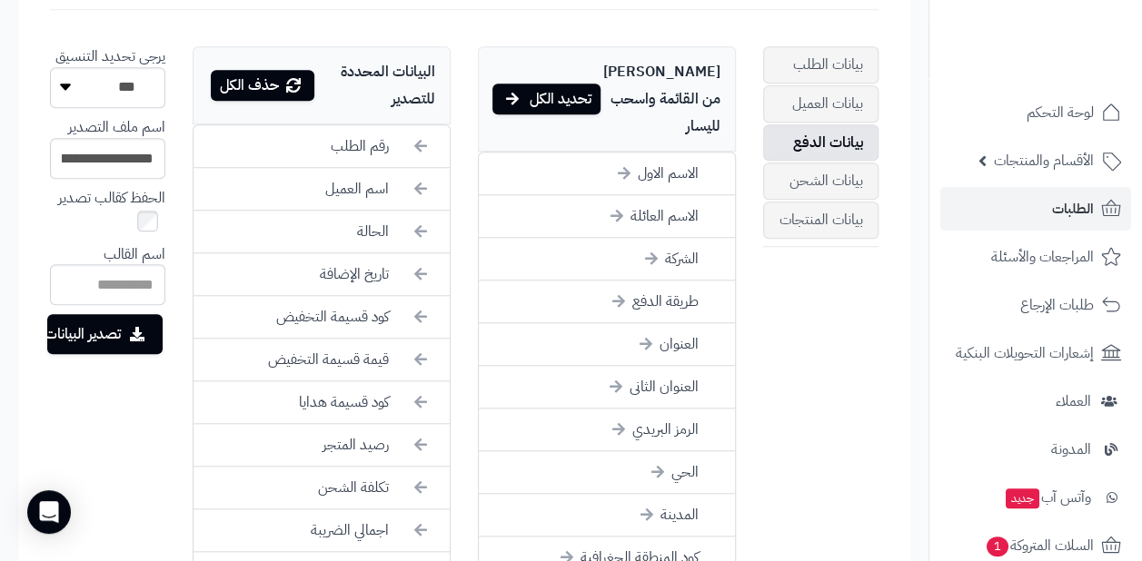
scroll to position [817, 0]
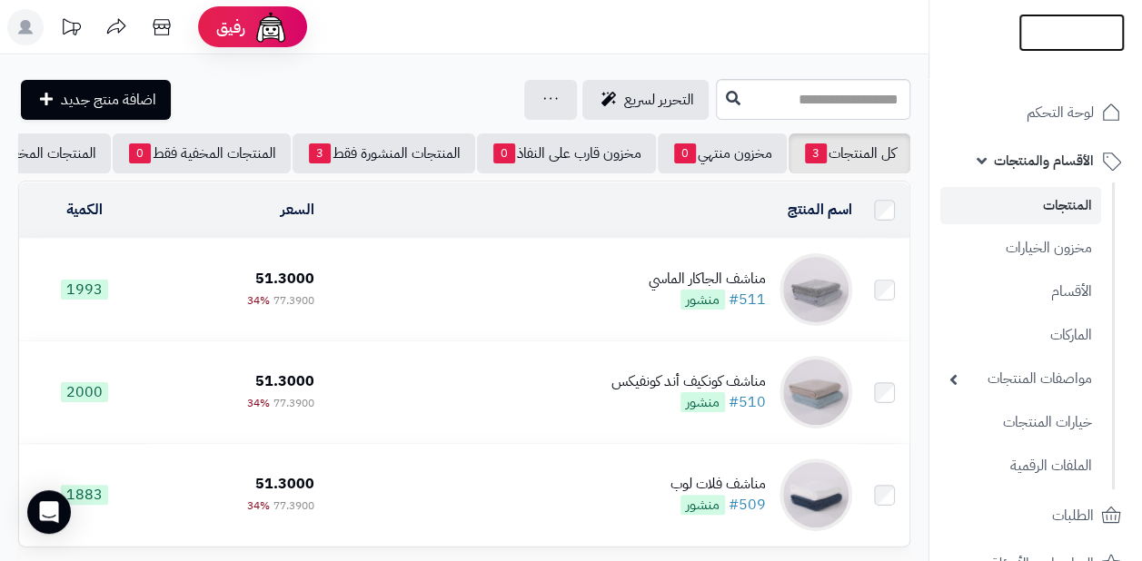
click at [1090, 48] on img at bounding box center [1071, 67] width 106 height 38
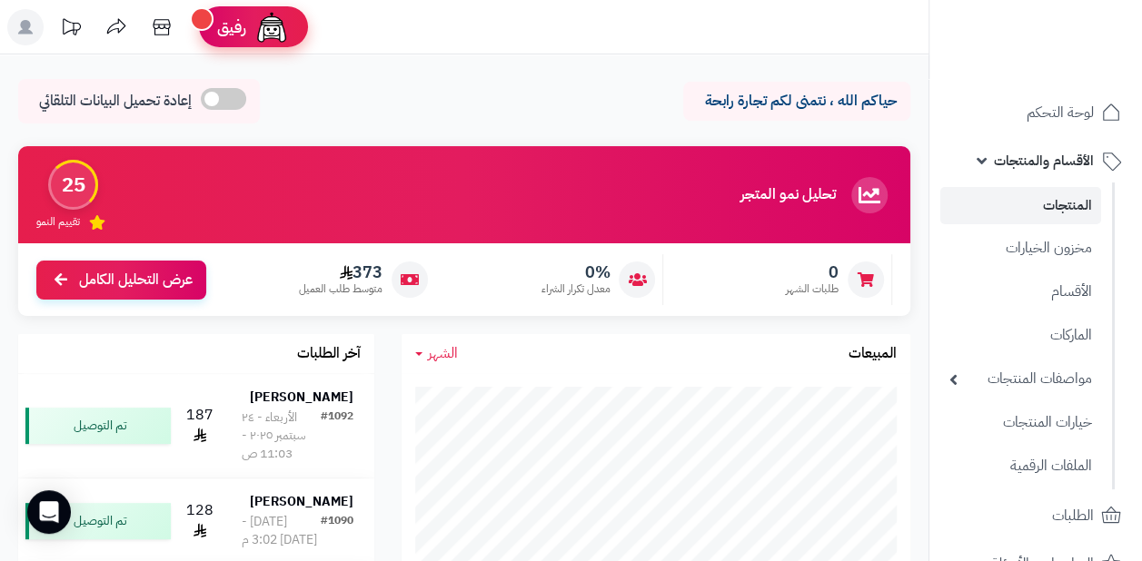
click at [256, 25] on img at bounding box center [271, 27] width 36 height 36
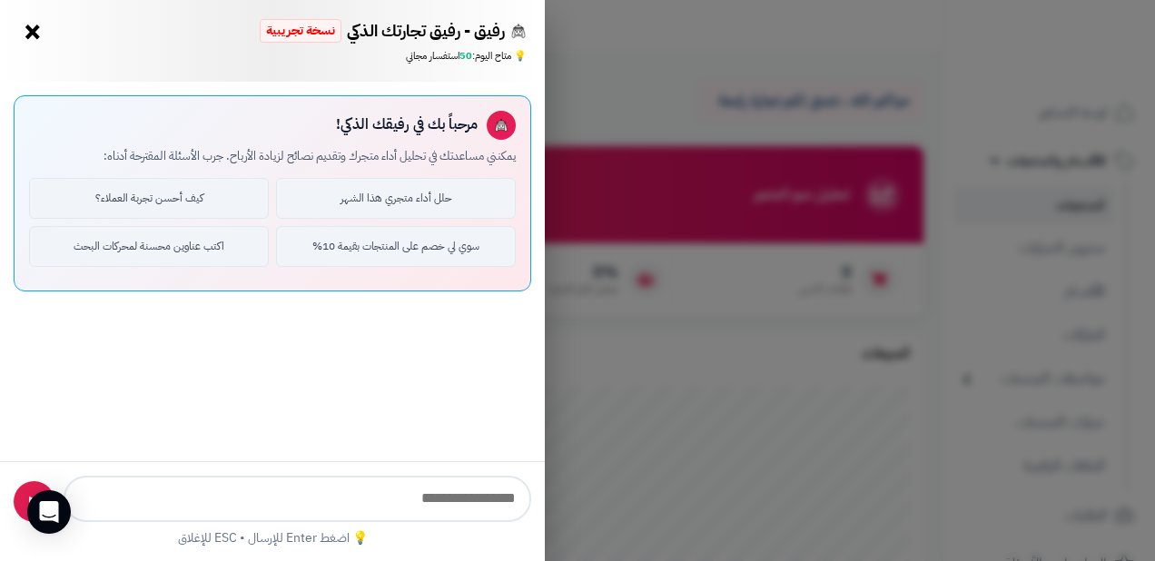
click at [35, 31] on button "×" at bounding box center [32, 31] width 29 height 29
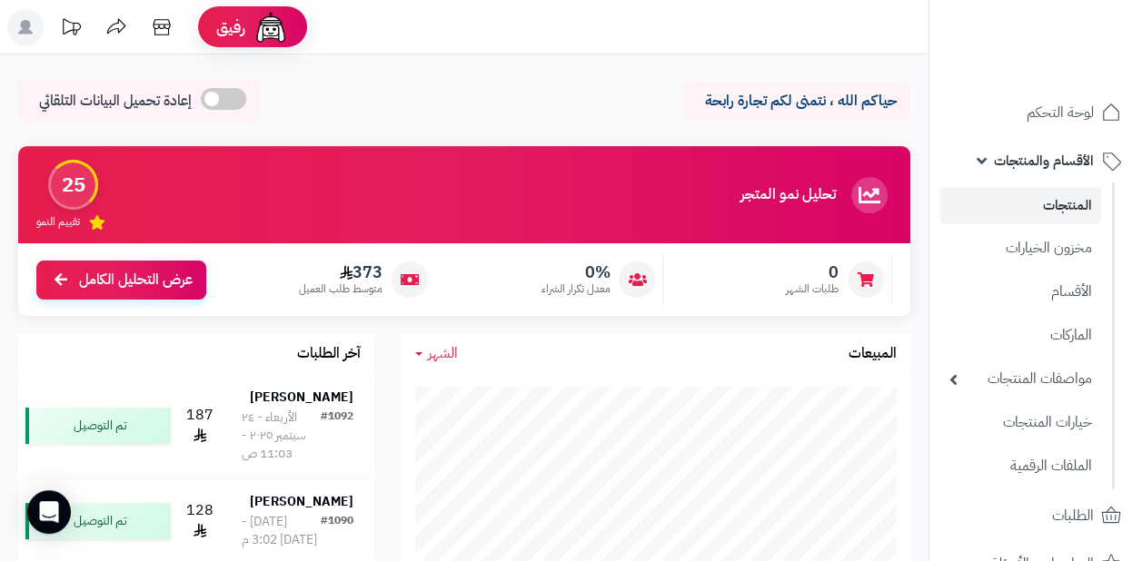
click at [35, 31] on rect at bounding box center [25, 27] width 36 height 36
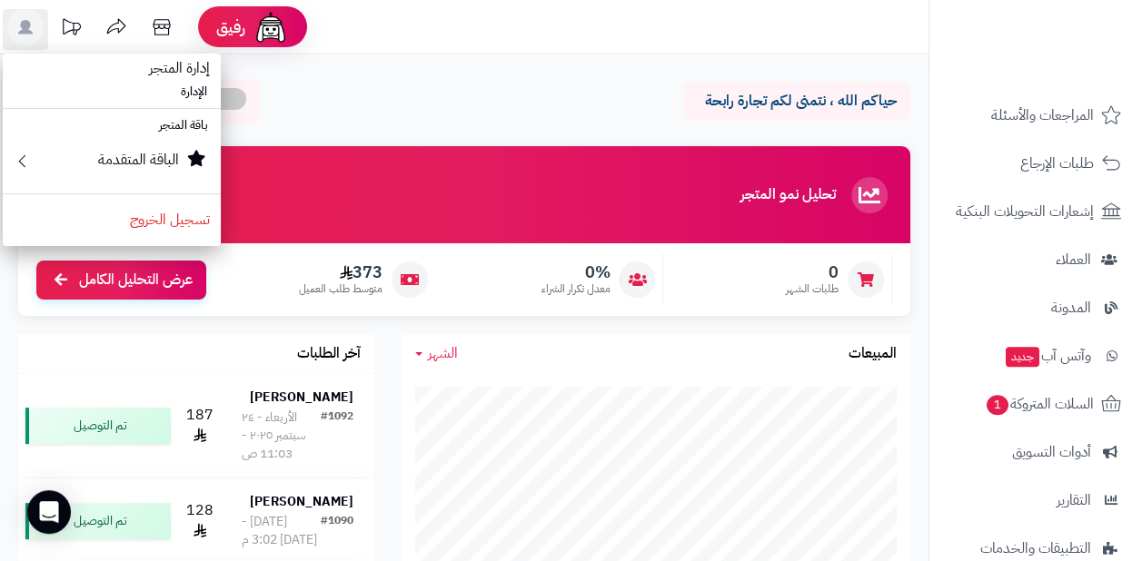
scroll to position [545, 0]
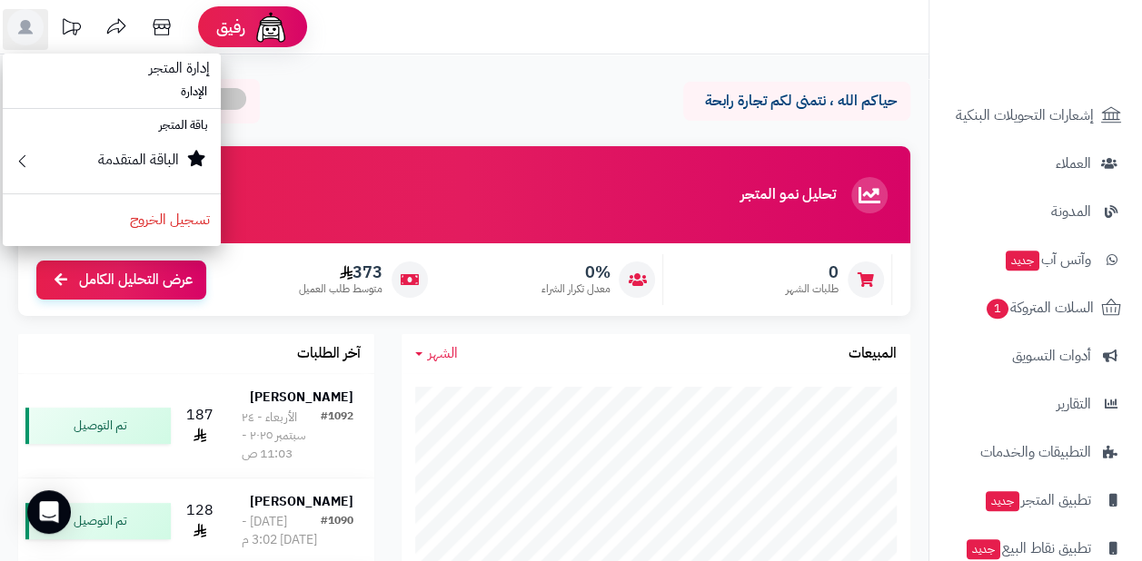
click at [322, 121] on div "حياكم الله ، نتمنى لكم تجارة رابحة إعادة تحميل البيانات التلقائي" at bounding box center [464, 106] width 892 height 54
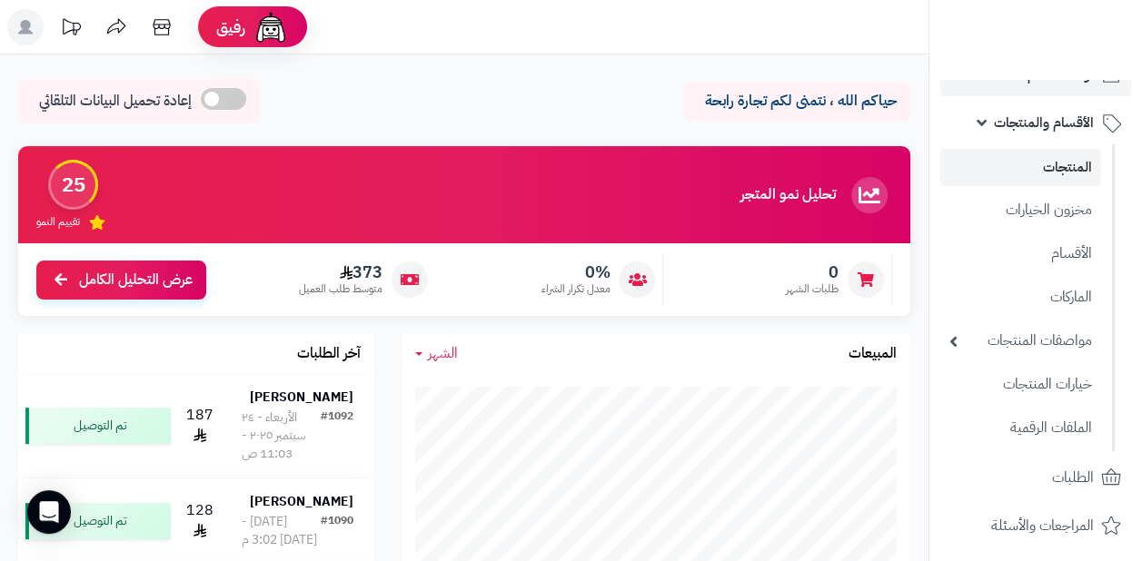
scroll to position [0, 0]
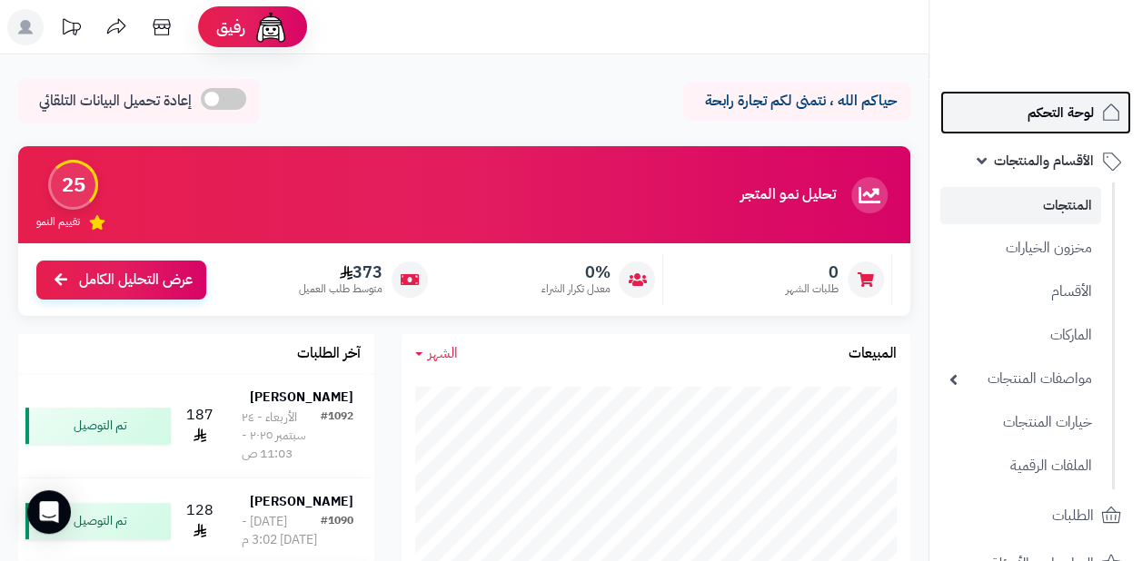
click at [1061, 105] on span "لوحة التحكم" at bounding box center [1060, 112] width 66 height 25
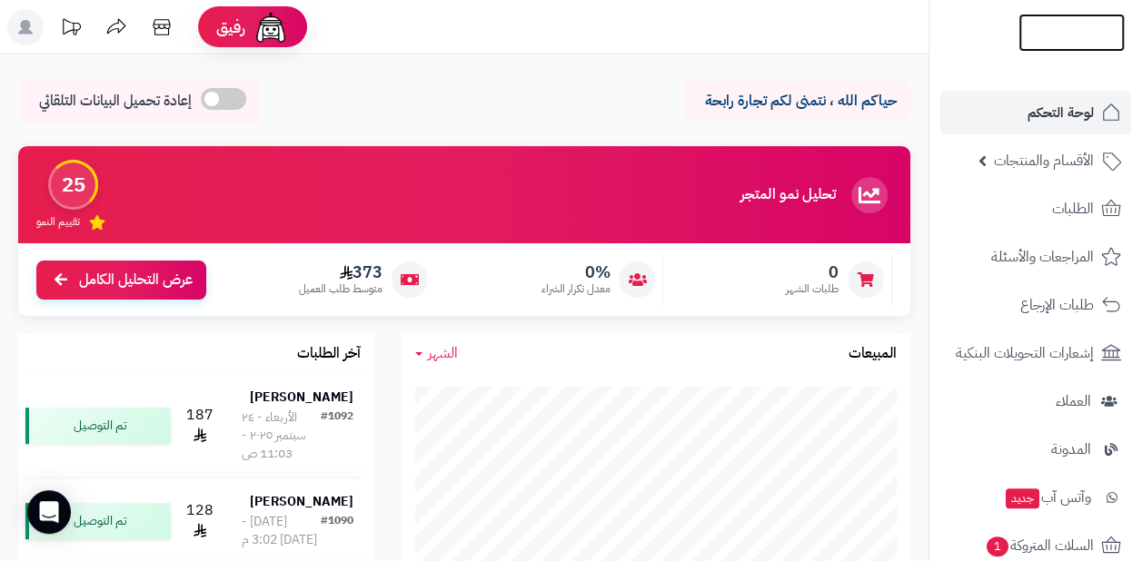
click at [1074, 45] on img at bounding box center [1071, 64] width 106 height 38
click at [205, 34] on link "رفيق !" at bounding box center [253, 26] width 109 height 41
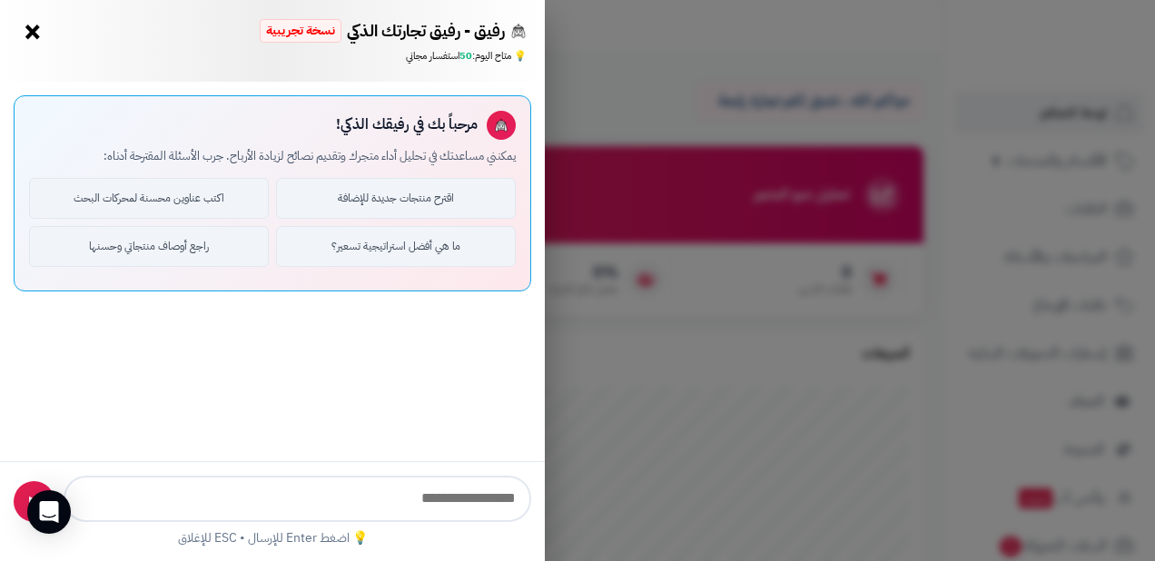
click at [38, 28] on button "×" at bounding box center [32, 31] width 29 height 29
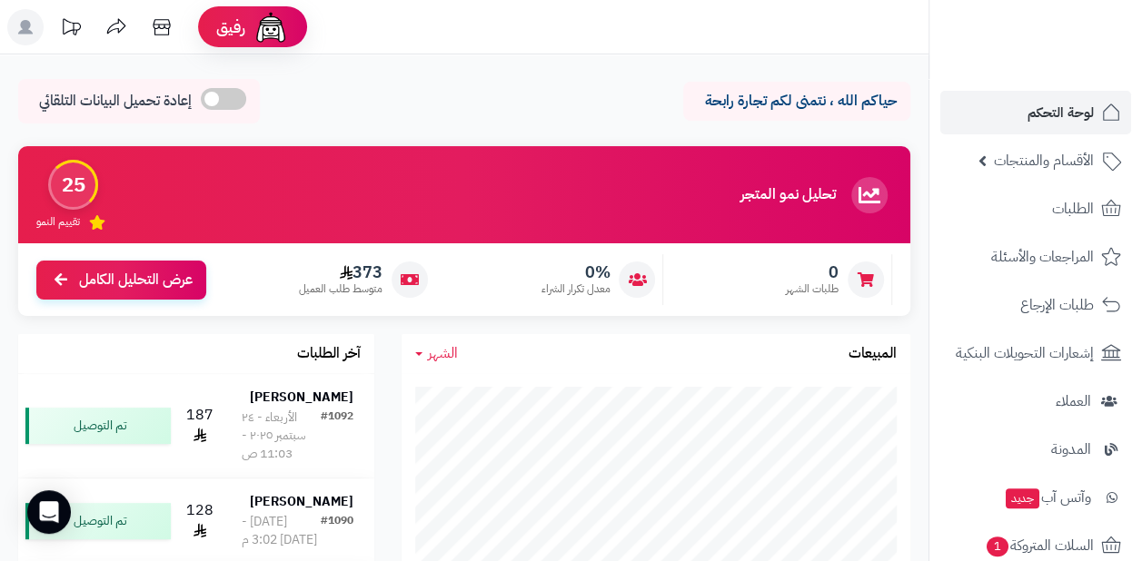
click at [76, 29] on icon at bounding box center [72, 26] width 18 height 16
click at [37, 32] on rect at bounding box center [25, 27] width 36 height 36
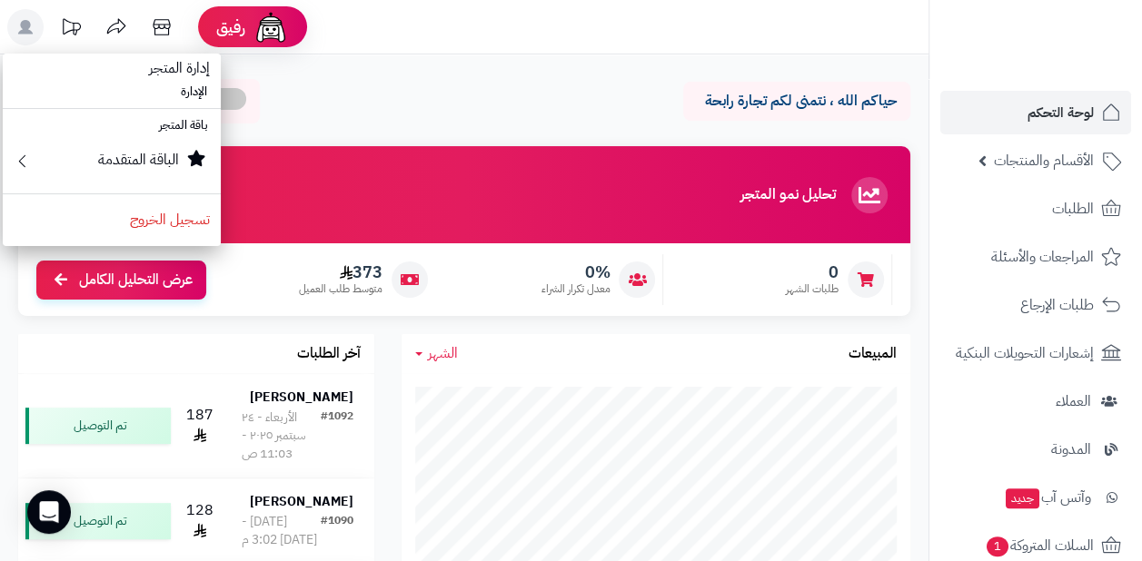
click at [37, 32] on rect at bounding box center [25, 27] width 36 height 36
